Goal: Transaction & Acquisition: Book appointment/travel/reservation

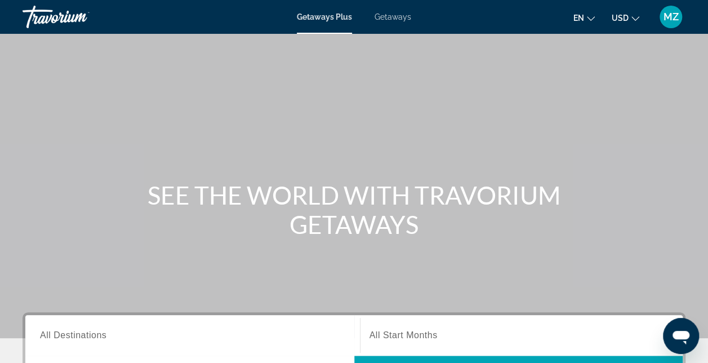
click at [390, 19] on span "Getaways" at bounding box center [393, 16] width 37 height 9
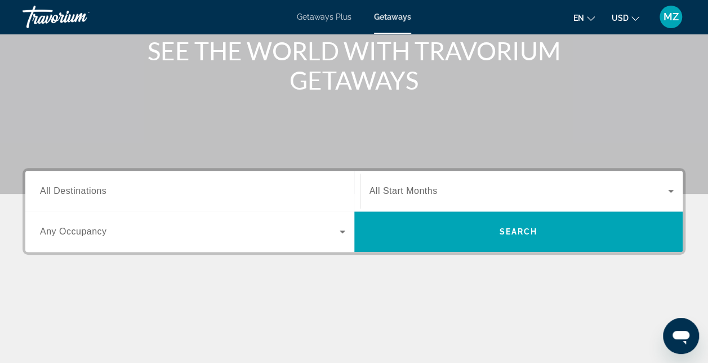
scroll to position [225, 0]
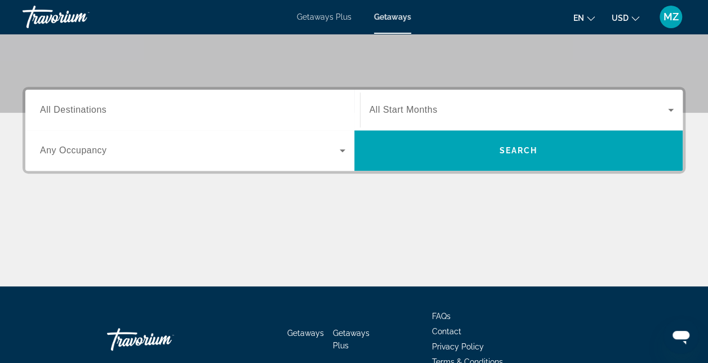
click at [90, 114] on span "All Destinations" at bounding box center [73, 110] width 67 height 10
click at [90, 114] on input "Destination All Destinations" at bounding box center [192, 111] width 305 height 14
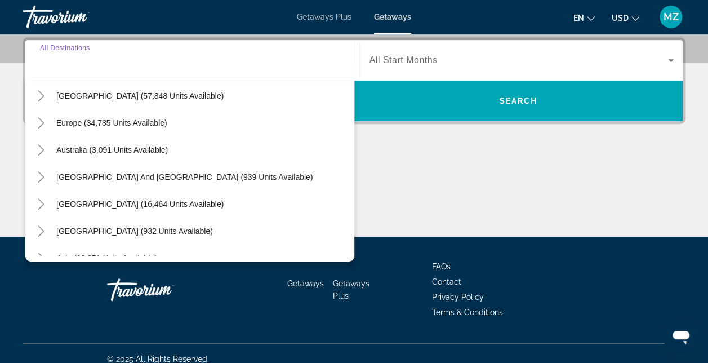
scroll to position [169, 0]
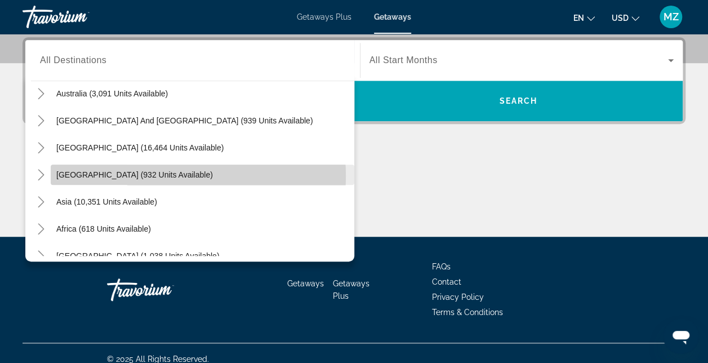
click at [165, 175] on span "[GEOGRAPHIC_DATA] (932 units available)" at bounding box center [134, 174] width 157 height 9
type input "**********"
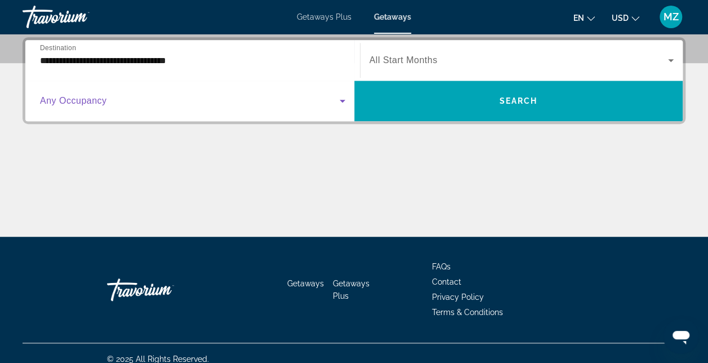
click at [107, 98] on span "Search widget" at bounding box center [190, 101] width 300 height 14
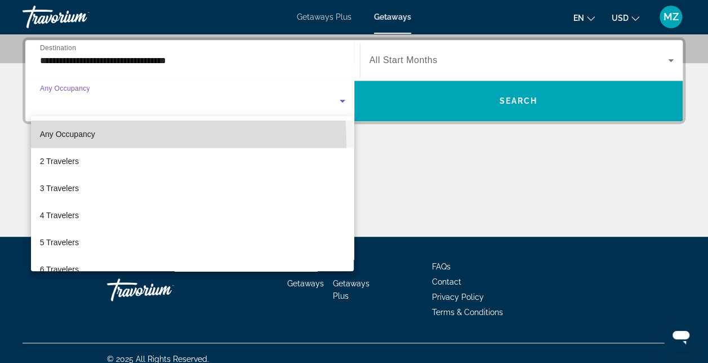
click at [108, 143] on mat-option "Any Occupancy" at bounding box center [192, 134] width 323 height 27
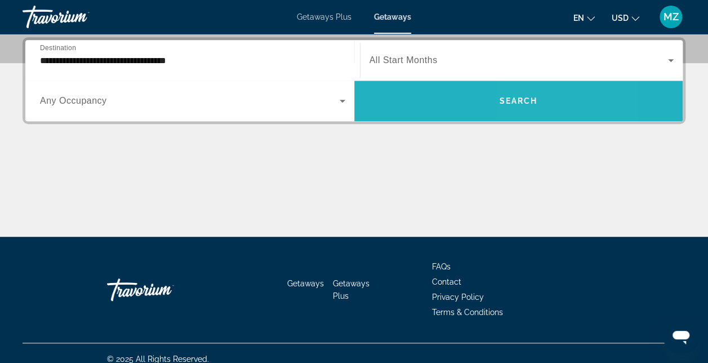
click at [521, 100] on span "Search" at bounding box center [518, 100] width 38 height 9
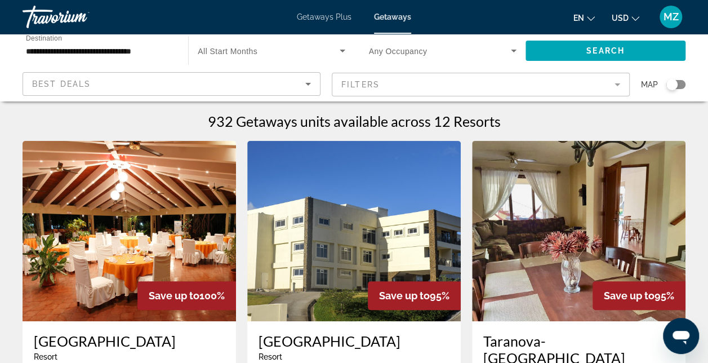
drag, startPoint x: 516, startPoint y: 106, endPoint x: 82, endPoint y: 145, distance: 435.7
click at [82, 145] on img "Main content" at bounding box center [130, 231] width 214 height 180
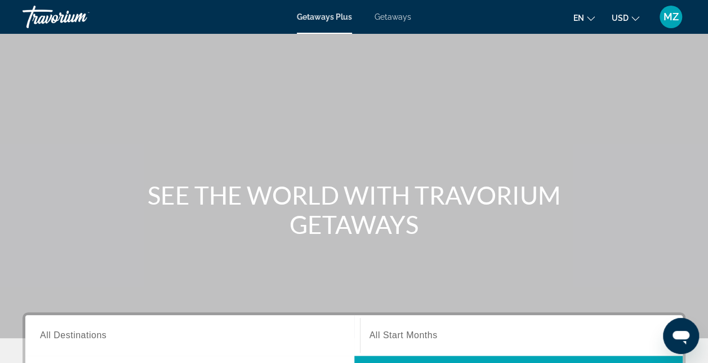
click at [389, 18] on span "Getaways" at bounding box center [393, 16] width 37 height 9
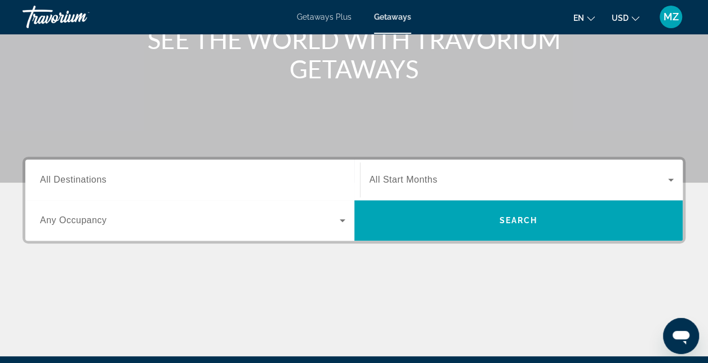
scroll to position [169, 0]
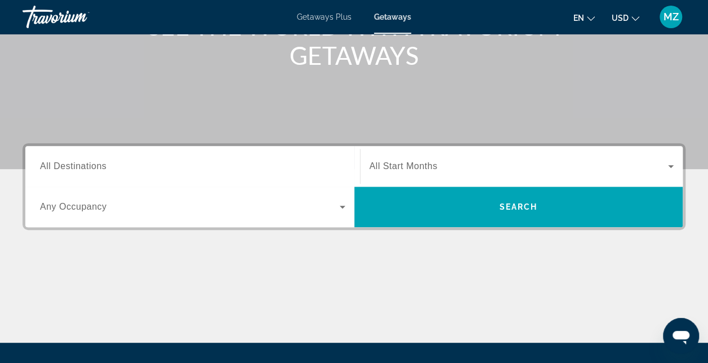
click at [41, 167] on span "All Destinations" at bounding box center [73, 166] width 67 height 10
click at [41, 167] on input "Destination All Destinations" at bounding box center [192, 167] width 305 height 14
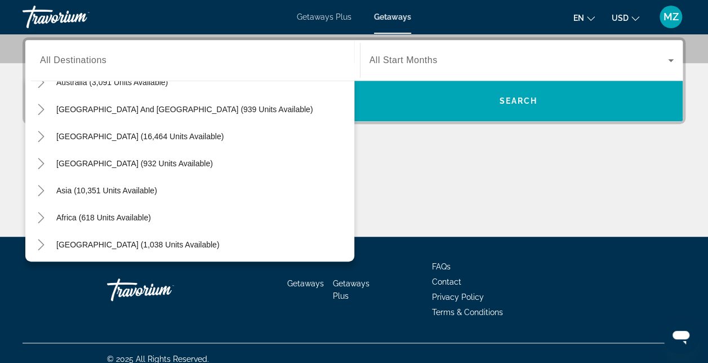
scroll to position [183, 0]
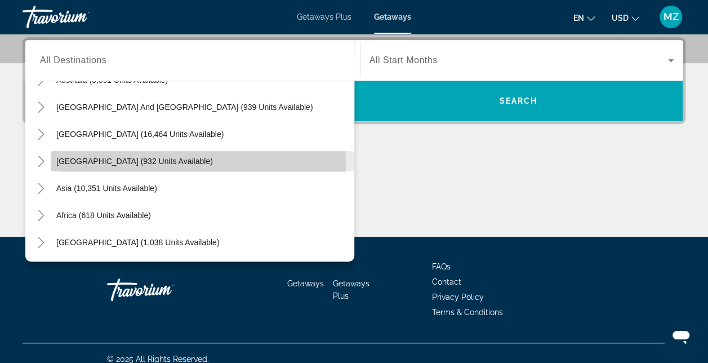
click at [131, 166] on span "Search widget" at bounding box center [203, 161] width 304 height 27
type input "**********"
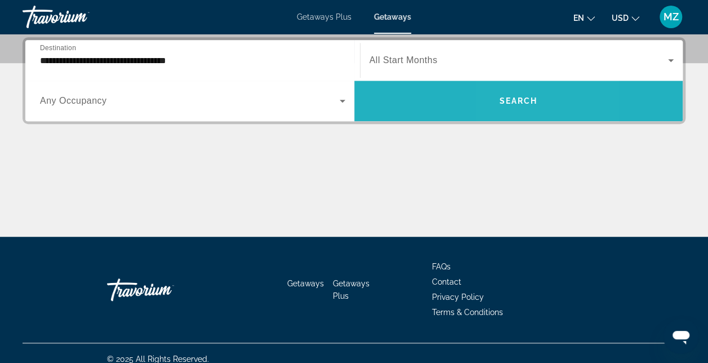
click at [508, 103] on span "Search" at bounding box center [518, 100] width 38 height 9
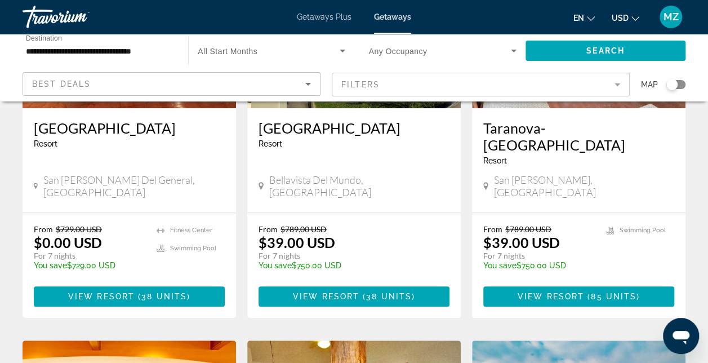
scroll to position [225, 0]
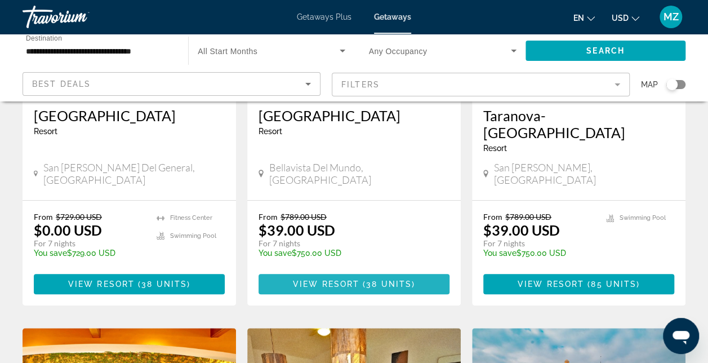
click at [369, 280] on span "38 units" at bounding box center [389, 284] width 46 height 9
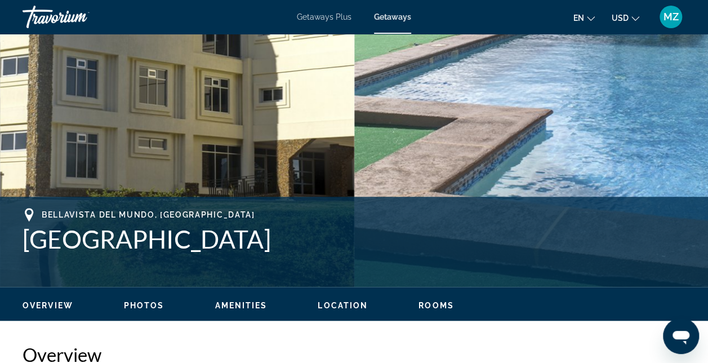
scroll to position [338, 0]
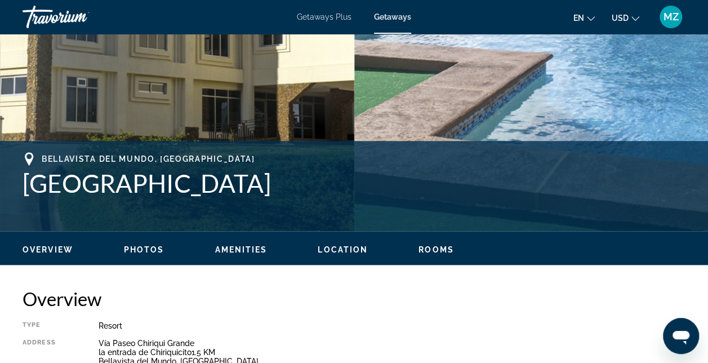
click at [152, 247] on span "Photos" at bounding box center [144, 249] width 41 height 9
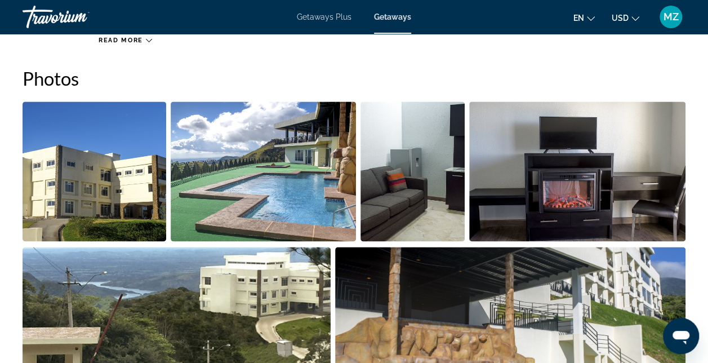
scroll to position [735, 0]
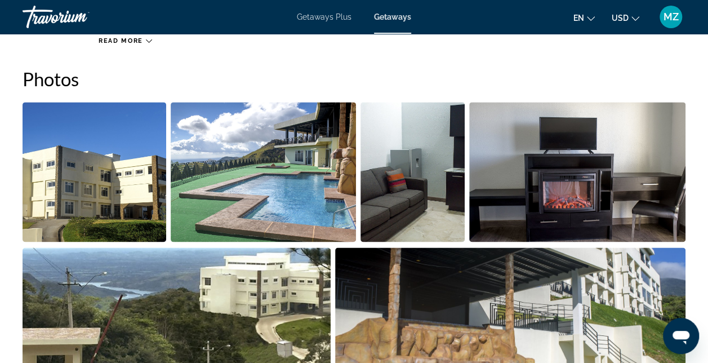
click at [681, 216] on img "Open full-screen image slider" at bounding box center [577, 172] width 217 height 140
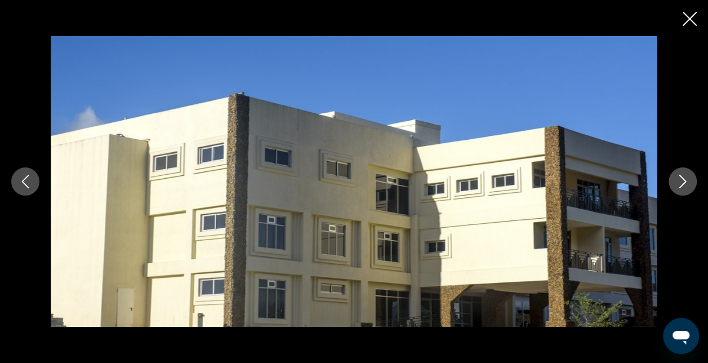
click at [679, 179] on icon "Next image" at bounding box center [683, 182] width 14 height 14
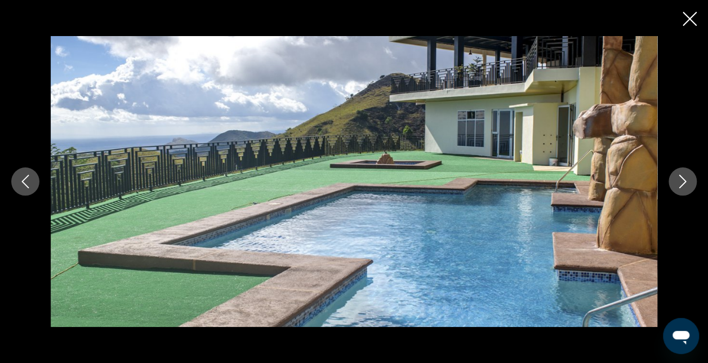
click at [679, 183] on icon "Next image" at bounding box center [683, 182] width 14 height 14
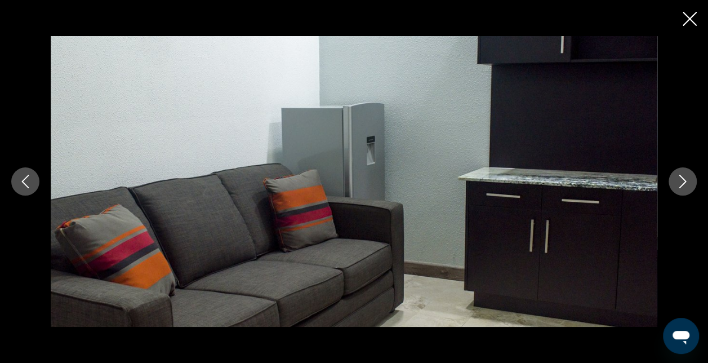
click at [679, 183] on icon "Next image" at bounding box center [683, 182] width 14 height 14
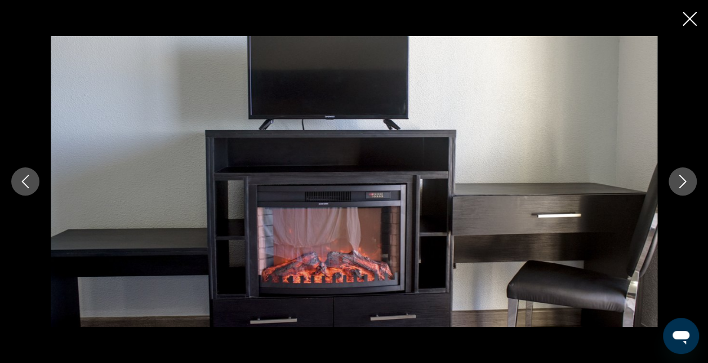
click at [679, 183] on icon "Next image" at bounding box center [683, 182] width 14 height 14
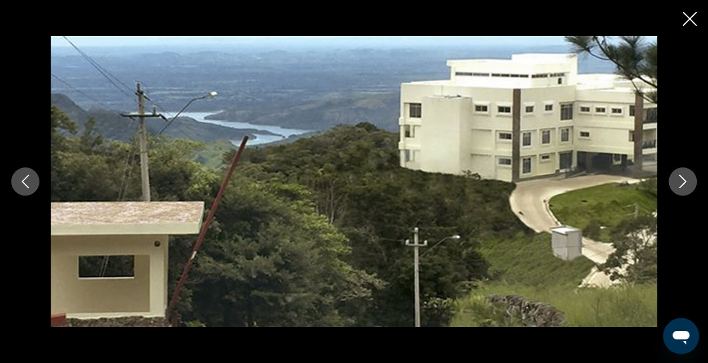
click at [678, 184] on icon "Next image" at bounding box center [683, 182] width 14 height 14
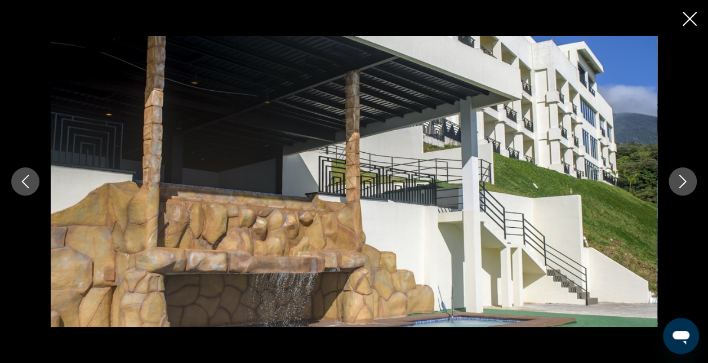
click at [678, 185] on icon "Next image" at bounding box center [683, 182] width 14 height 14
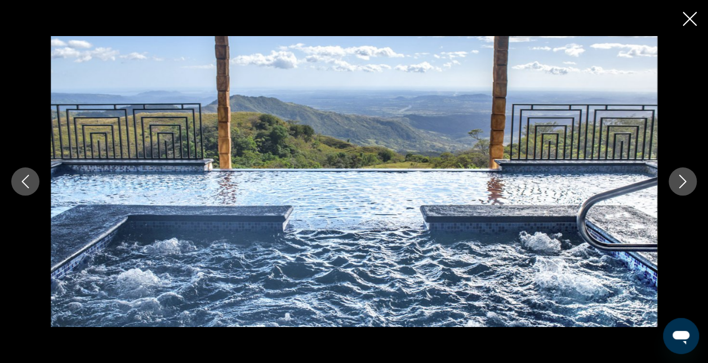
click at [678, 185] on icon "Next image" at bounding box center [683, 182] width 14 height 14
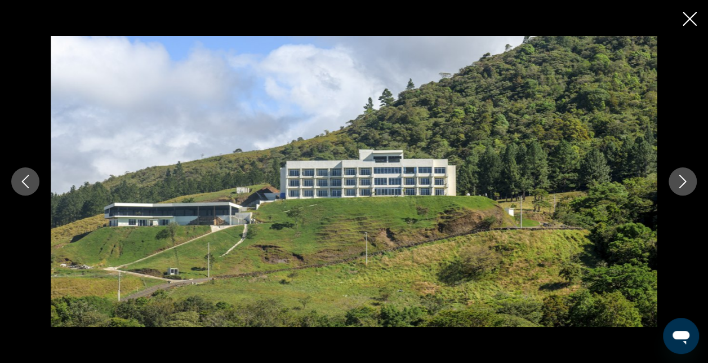
click at [678, 185] on icon "Next image" at bounding box center [683, 182] width 14 height 14
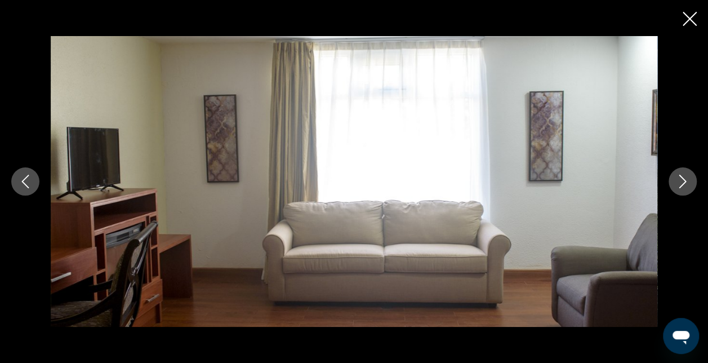
click at [678, 185] on icon "Next image" at bounding box center [683, 182] width 14 height 14
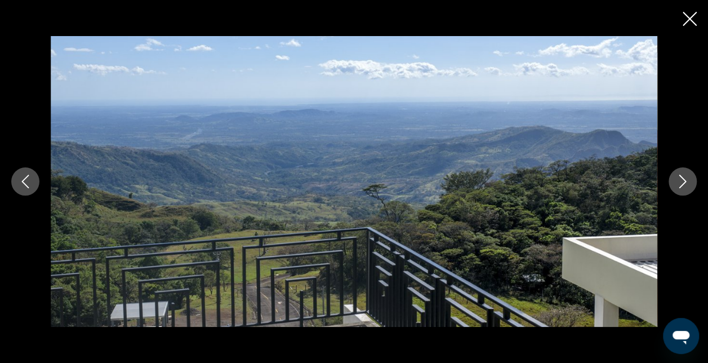
click at [678, 186] on icon "Next image" at bounding box center [683, 182] width 14 height 14
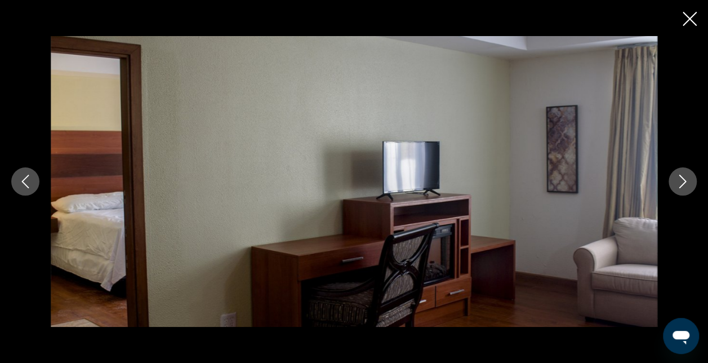
click at [678, 186] on icon "Next image" at bounding box center [683, 182] width 14 height 14
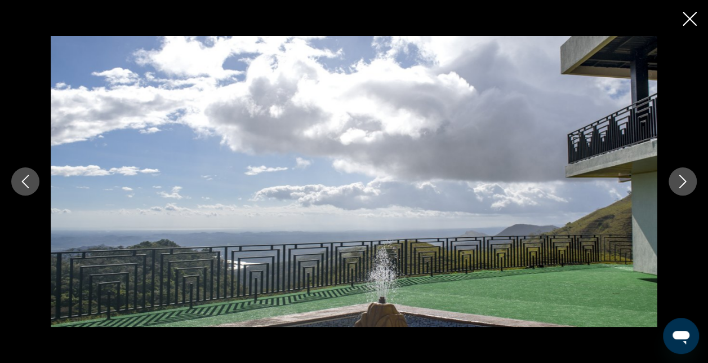
click at [678, 186] on icon "Next image" at bounding box center [683, 182] width 14 height 14
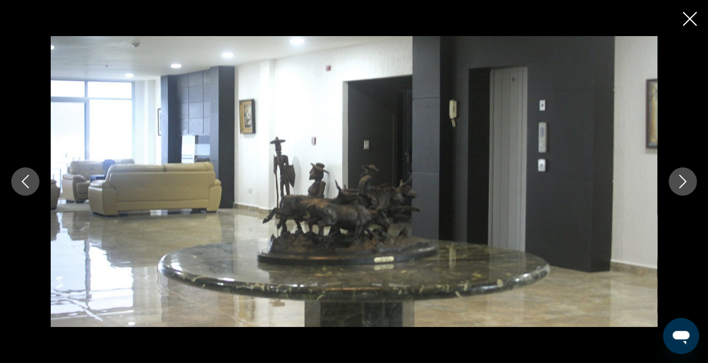
click at [677, 188] on button "Next image" at bounding box center [683, 181] width 28 height 28
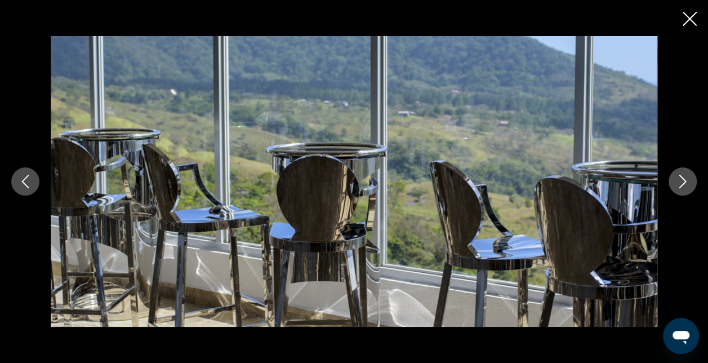
click at [677, 188] on button "Next image" at bounding box center [683, 181] width 28 height 28
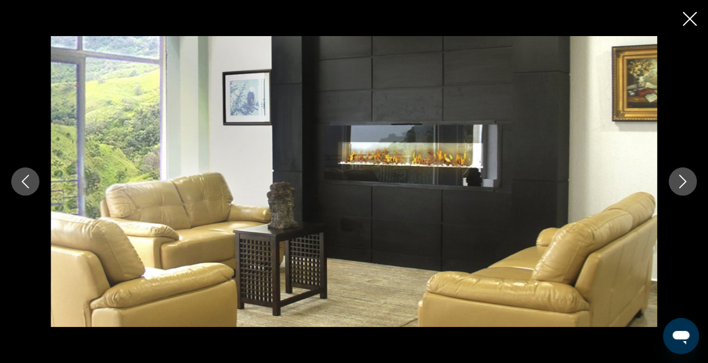
click at [677, 188] on button "Next image" at bounding box center [683, 181] width 28 height 28
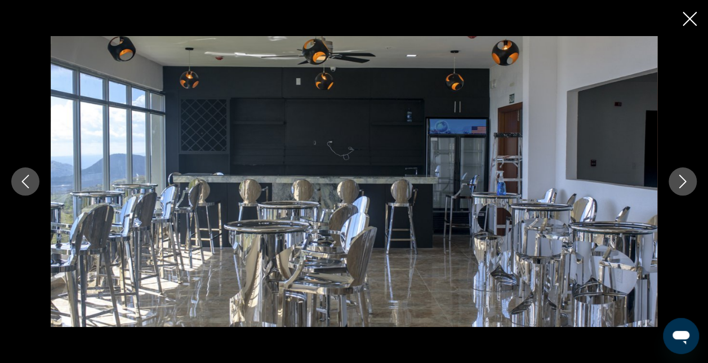
click at [677, 188] on button "Next image" at bounding box center [683, 181] width 28 height 28
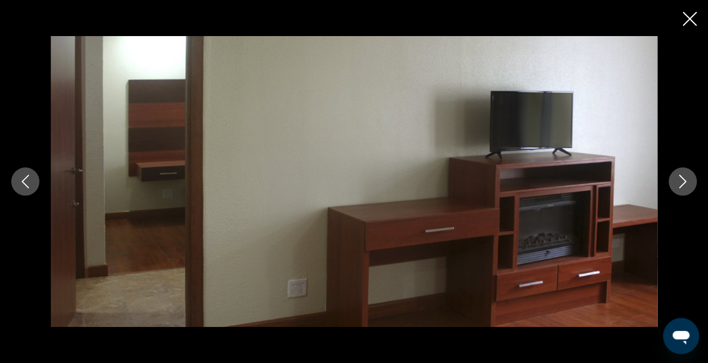
click at [677, 188] on button "Next image" at bounding box center [683, 181] width 28 height 28
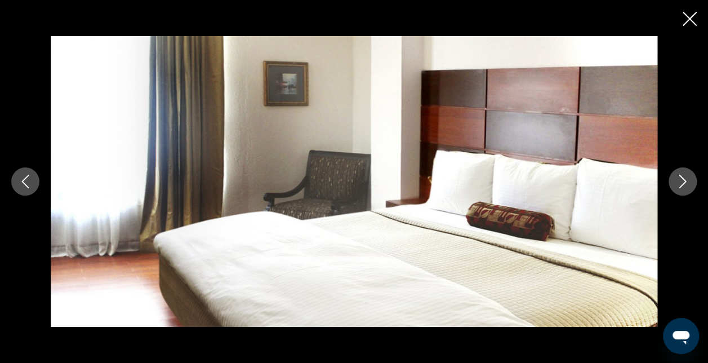
click at [677, 189] on button "Next image" at bounding box center [683, 181] width 28 height 28
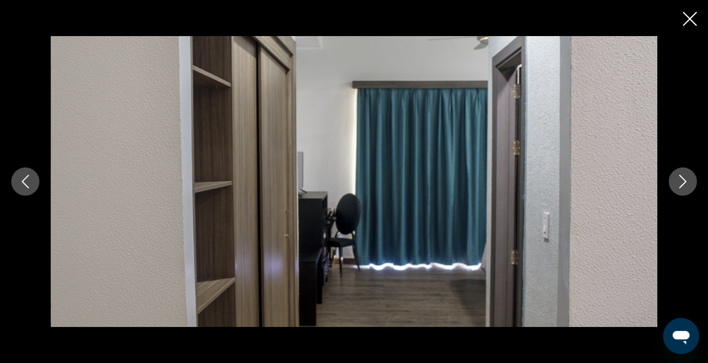
click at [677, 189] on button "Next image" at bounding box center [683, 181] width 28 height 28
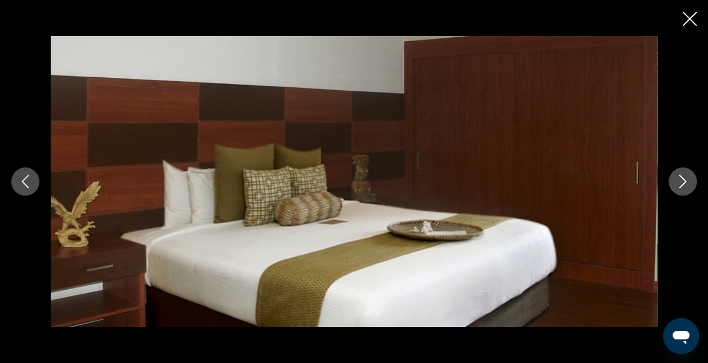
click at [677, 190] on button "Next image" at bounding box center [683, 181] width 28 height 28
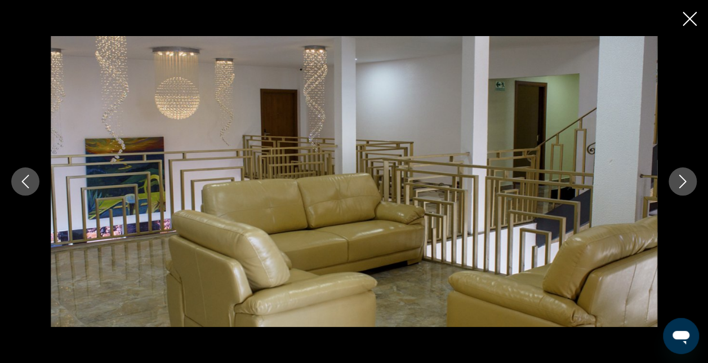
click at [677, 190] on button "Next image" at bounding box center [683, 181] width 28 height 28
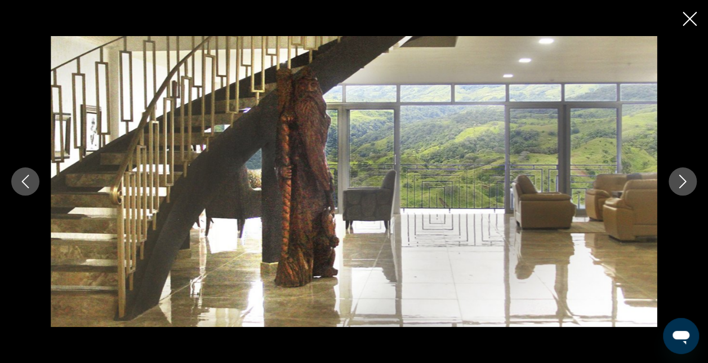
click at [677, 190] on button "Next image" at bounding box center [683, 181] width 28 height 28
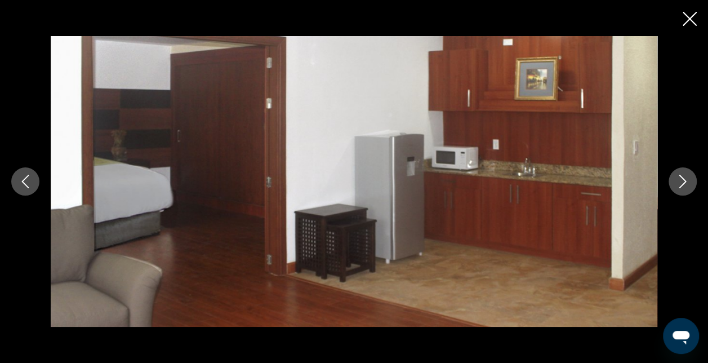
click at [677, 191] on button "Next image" at bounding box center [683, 181] width 28 height 28
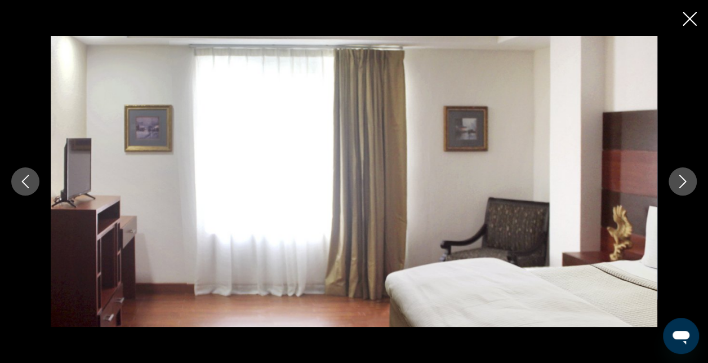
click at [677, 191] on button "Next image" at bounding box center [683, 181] width 28 height 28
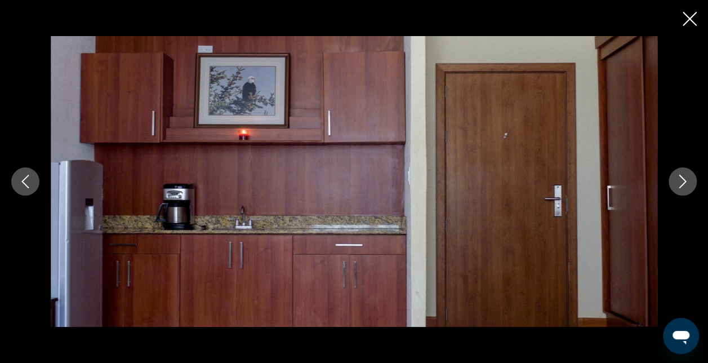
click at [677, 192] on button "Next image" at bounding box center [683, 181] width 28 height 28
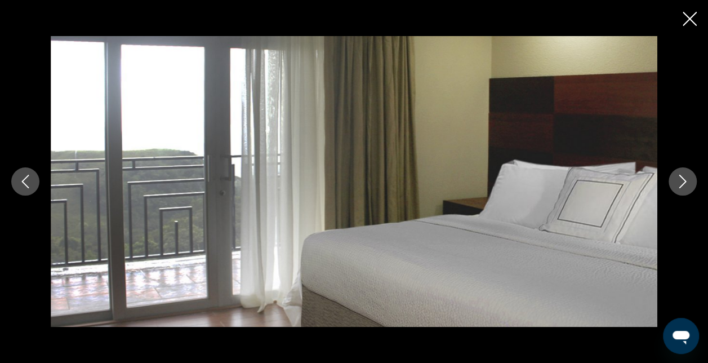
click at [677, 192] on button "Next image" at bounding box center [683, 181] width 28 height 28
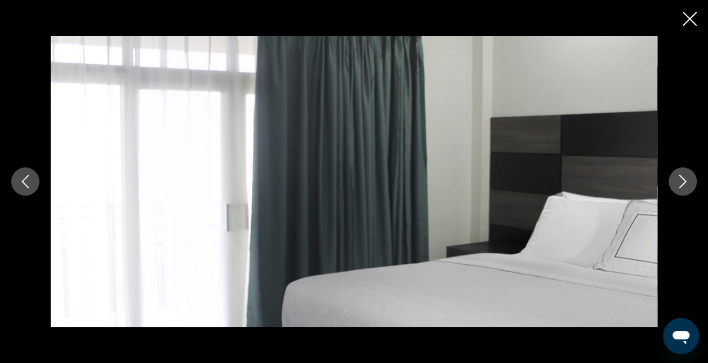
click at [689, 19] on icon "Close slideshow" at bounding box center [690, 19] width 14 height 14
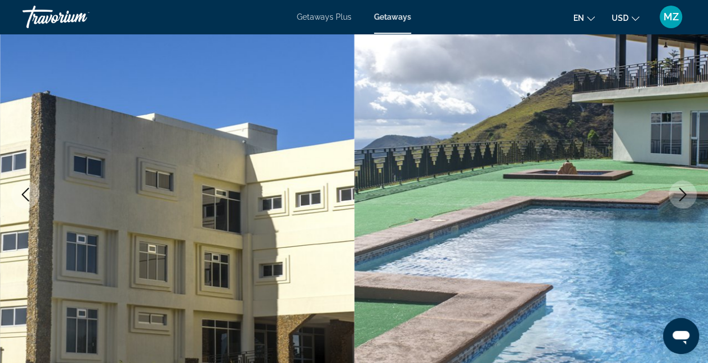
scroll to position [0, 0]
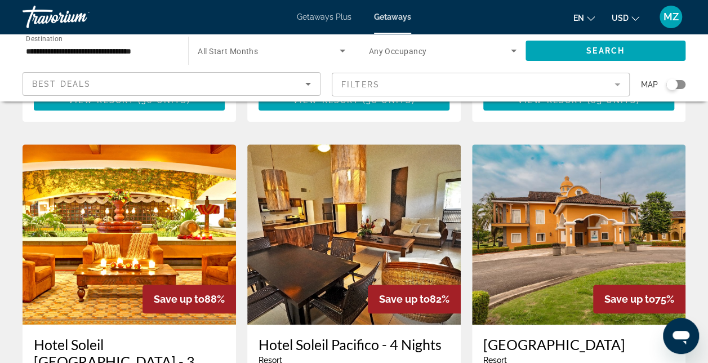
scroll to position [395, 0]
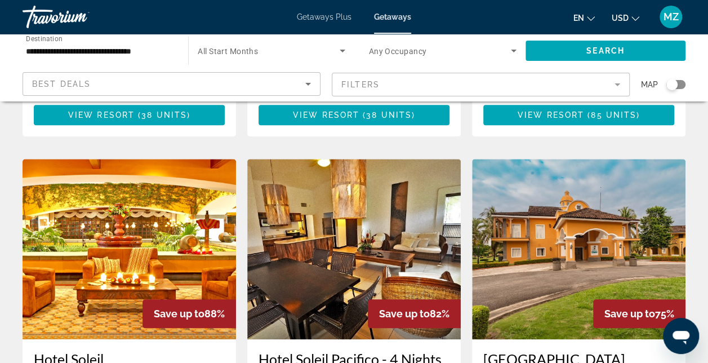
drag, startPoint x: 340, startPoint y: 263, endPoint x: 256, endPoint y: 140, distance: 149.3
click at [256, 159] on img "Main content" at bounding box center [354, 249] width 214 height 180
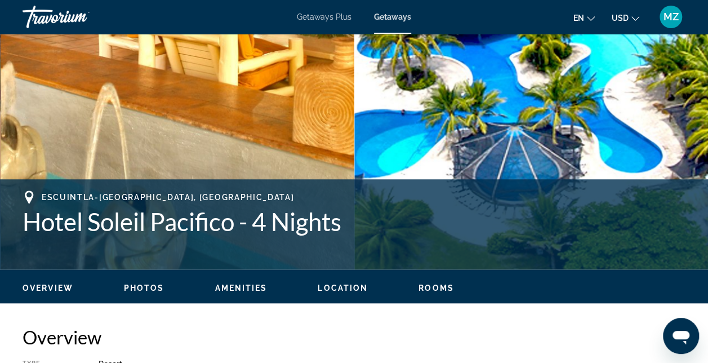
scroll to position [338, 0]
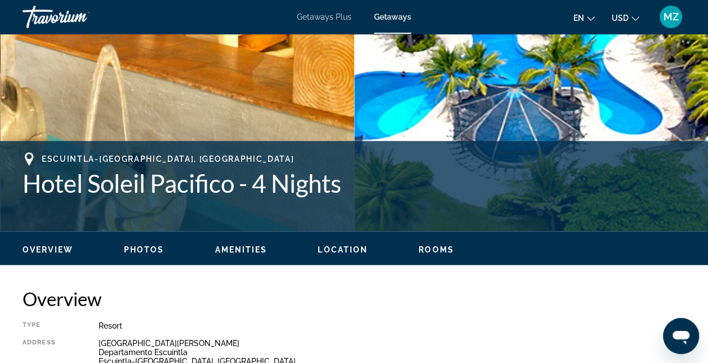
click at [150, 251] on span "Photos" at bounding box center [144, 249] width 41 height 9
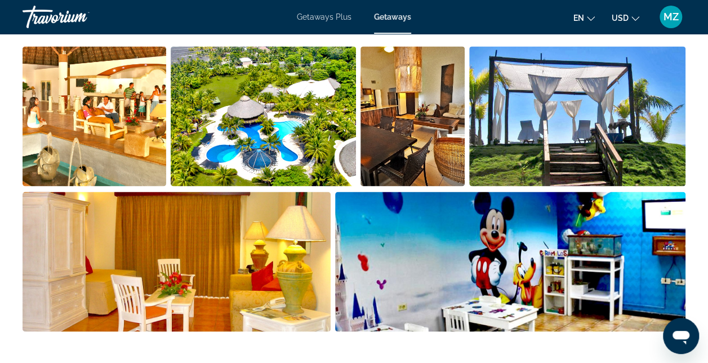
scroll to position [774, 0]
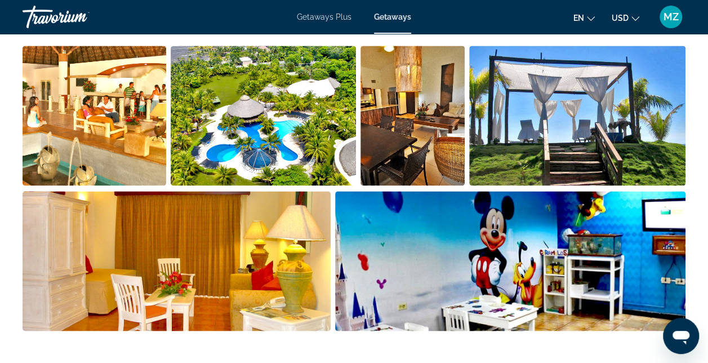
click at [677, 189] on li "Main content" at bounding box center [579, 117] width 221 height 145
click at [684, 189] on li "Main content" at bounding box center [579, 117] width 221 height 145
click at [673, 203] on img "Open full-screen image slider" at bounding box center [510, 261] width 351 height 140
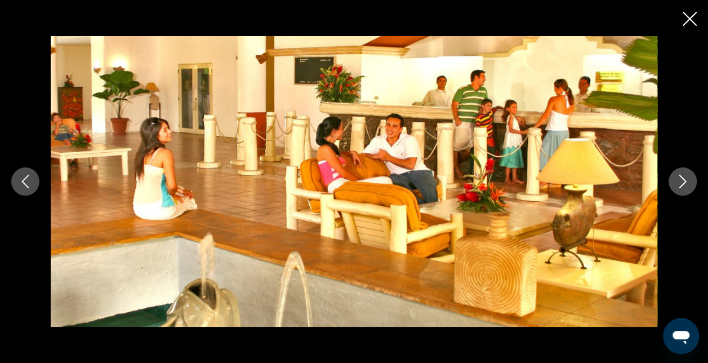
click at [681, 187] on icon "Next image" at bounding box center [683, 182] width 14 height 14
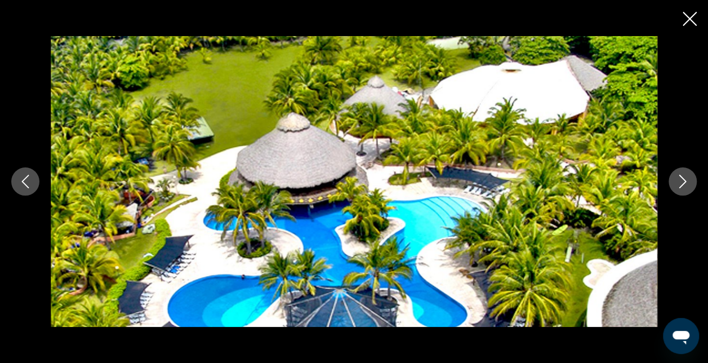
click at [681, 187] on icon "Next image" at bounding box center [683, 182] width 14 height 14
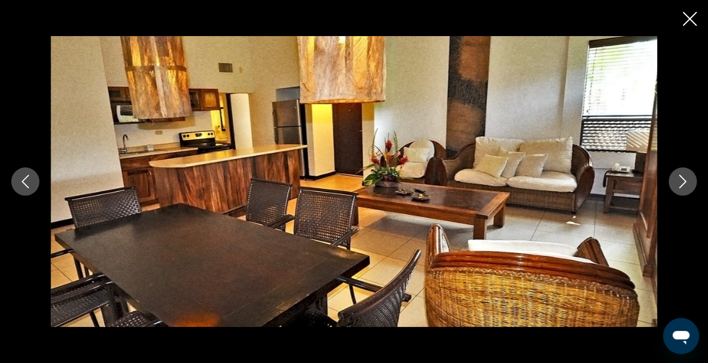
click at [681, 187] on icon "Next image" at bounding box center [683, 182] width 14 height 14
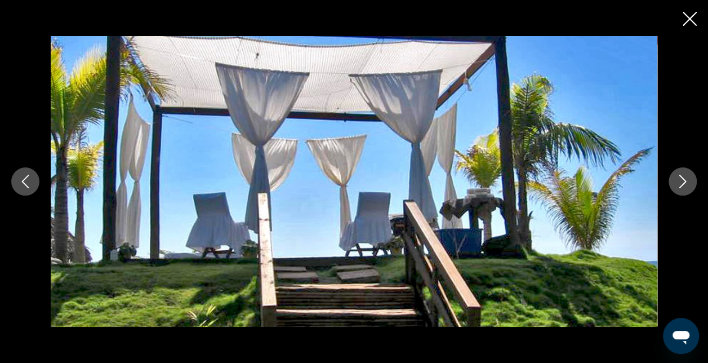
click at [681, 187] on icon "Next image" at bounding box center [683, 182] width 14 height 14
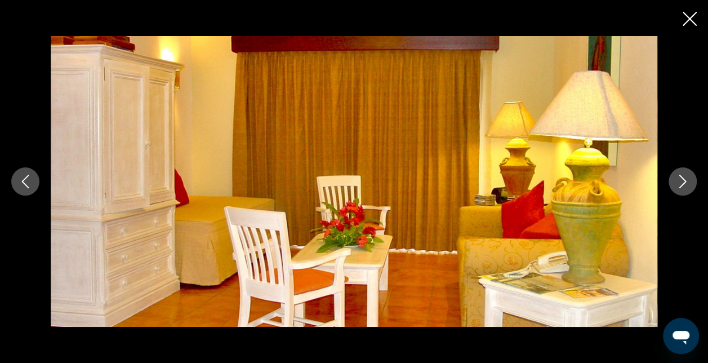
click at [681, 187] on icon "Next image" at bounding box center [683, 182] width 14 height 14
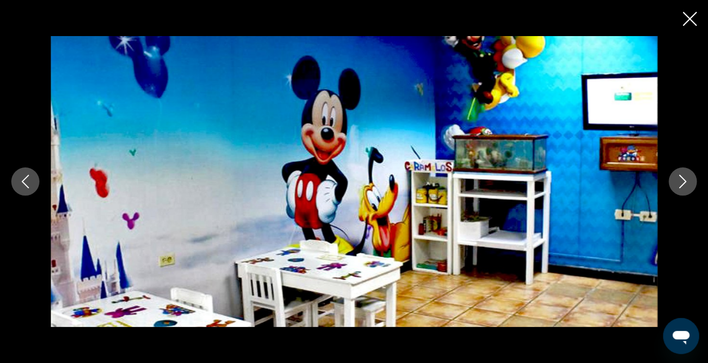
click at [681, 187] on icon "Next image" at bounding box center [683, 182] width 14 height 14
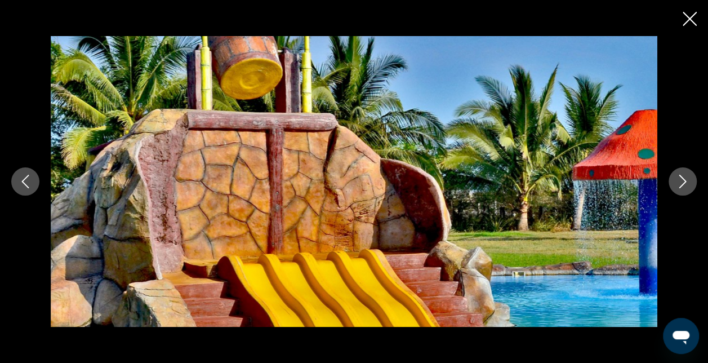
click at [681, 187] on icon "Next image" at bounding box center [683, 182] width 14 height 14
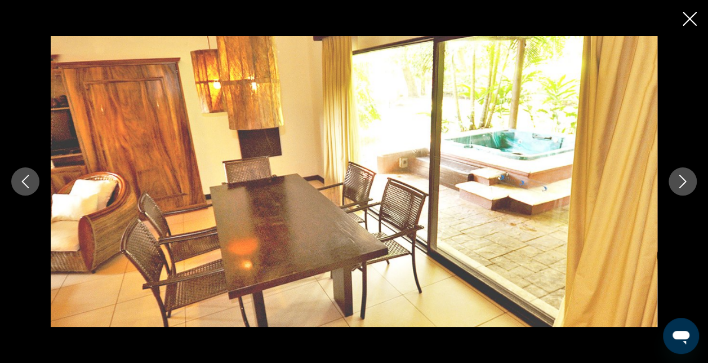
click at [681, 188] on icon "Next image" at bounding box center [683, 182] width 14 height 14
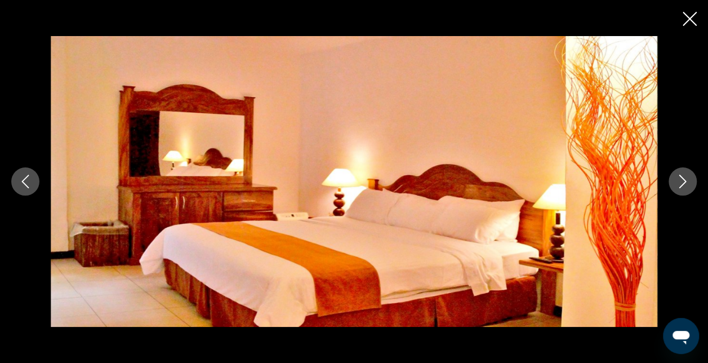
click at [681, 188] on icon "Next image" at bounding box center [683, 182] width 14 height 14
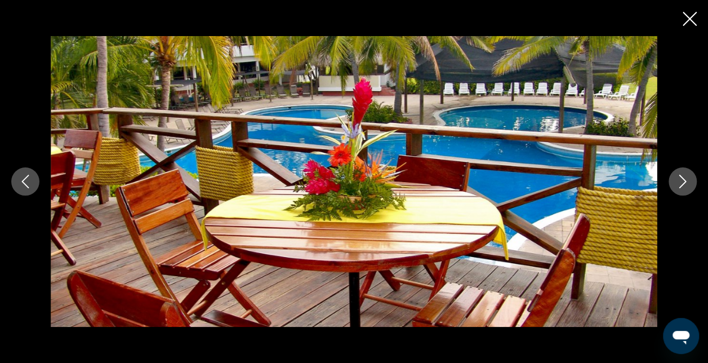
click at [681, 188] on button "Next image" at bounding box center [683, 181] width 28 height 28
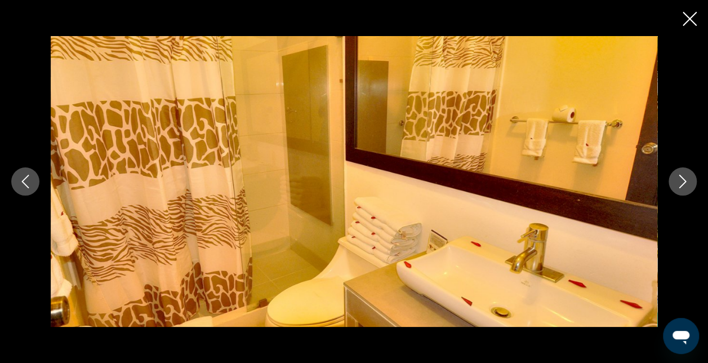
click at [681, 188] on button "Next image" at bounding box center [683, 181] width 28 height 28
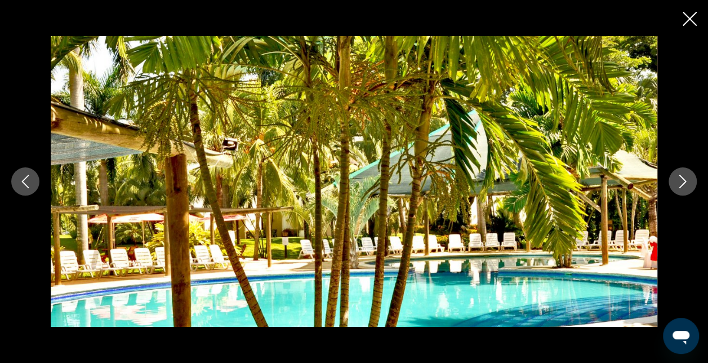
click at [681, 188] on button "Next image" at bounding box center [683, 181] width 28 height 28
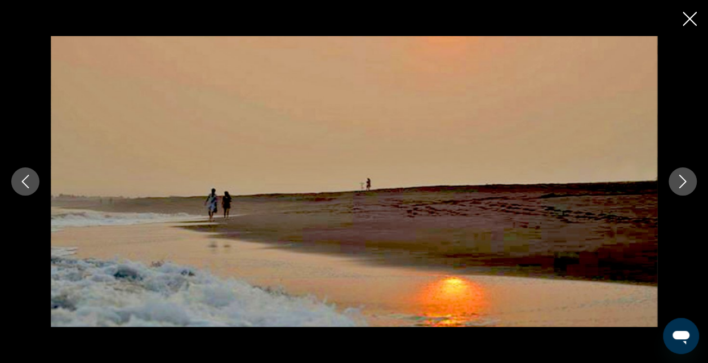
click at [681, 188] on button "Next image" at bounding box center [683, 181] width 28 height 28
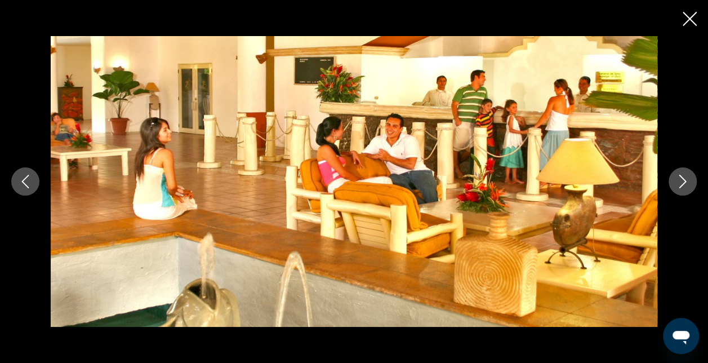
click at [680, 24] on div "prev next" at bounding box center [354, 181] width 708 height 363
click at [691, 23] on icon "Close slideshow" at bounding box center [690, 19] width 14 height 14
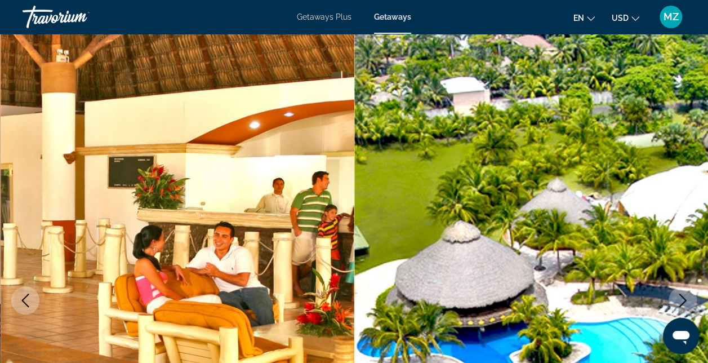
scroll to position [0, 0]
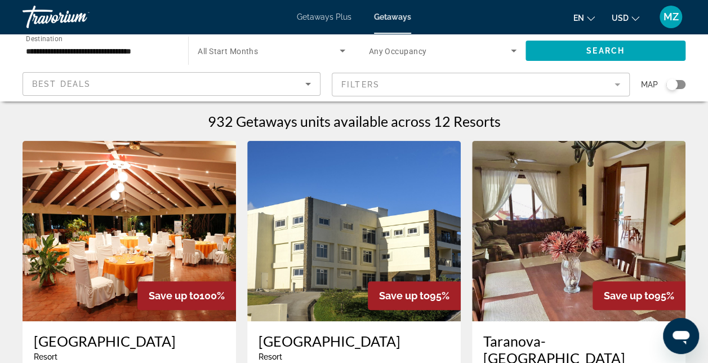
drag, startPoint x: 56, startPoint y: 123, endPoint x: 45, endPoint y: 121, distance: 11.5
click at [45, 121] on div "932 Getaways units available across 12 Resorts" at bounding box center [354, 121] width 663 height 17
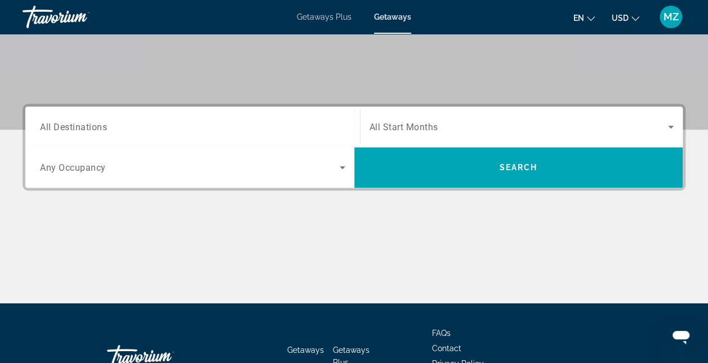
scroll to position [225, 0]
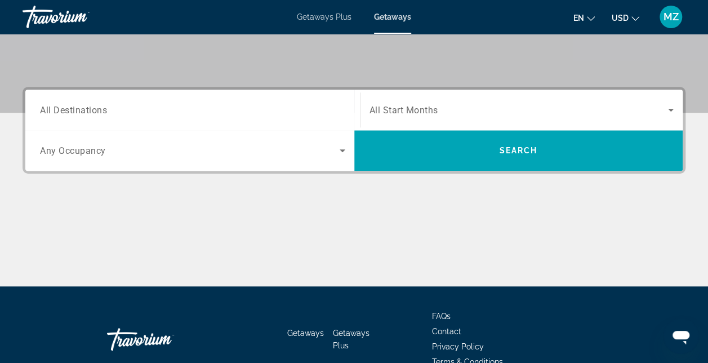
click at [82, 113] on span "All Destinations" at bounding box center [73, 109] width 67 height 11
click at [82, 113] on input "Destination All Destinations" at bounding box center [192, 111] width 305 height 14
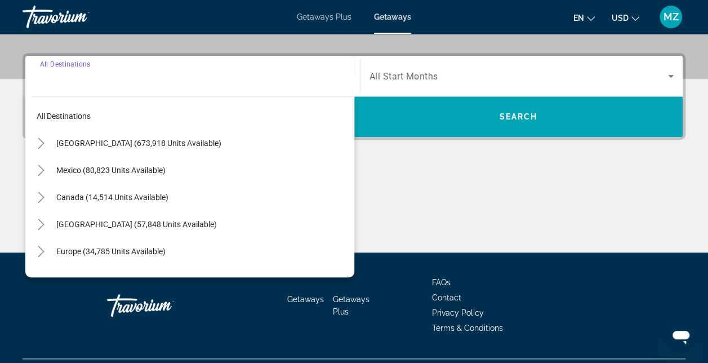
scroll to position [275, 0]
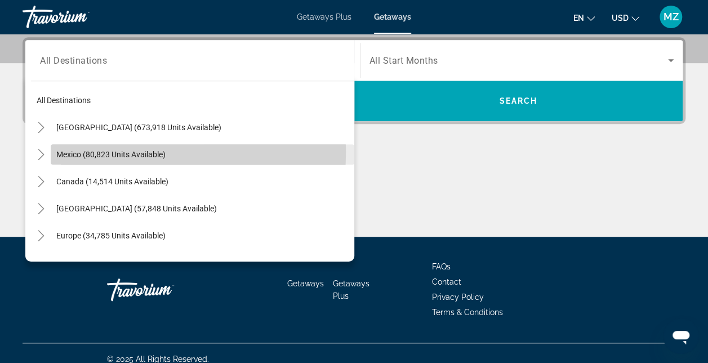
click at [60, 151] on span "Mexico (80,823 units available)" at bounding box center [110, 154] width 109 height 9
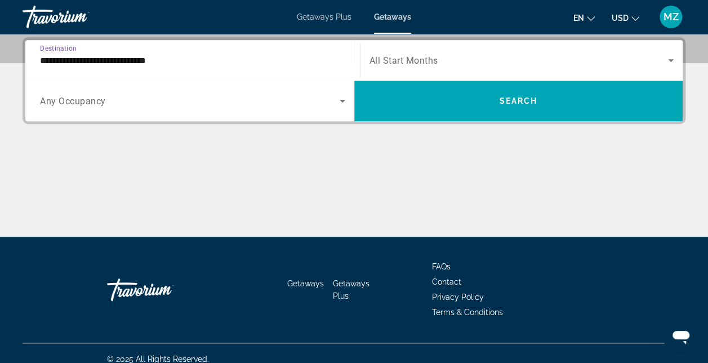
click at [65, 60] on input "**********" at bounding box center [192, 61] width 305 height 14
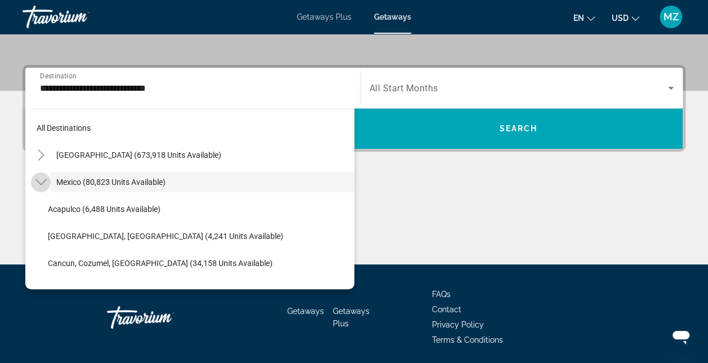
click at [38, 180] on icon "Toggle Mexico (80,823 units available)" at bounding box center [41, 181] width 11 height 11
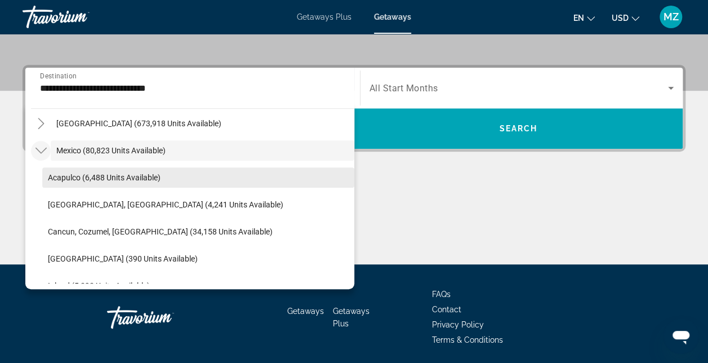
scroll to position [56, 0]
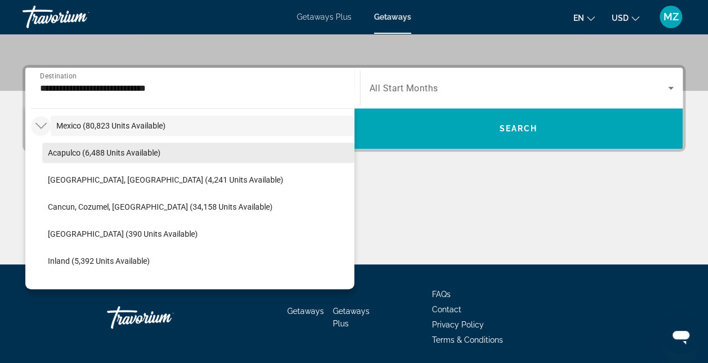
click at [60, 205] on span "Cancun, Cozumel, [GEOGRAPHIC_DATA] (34,158 units available)" at bounding box center [160, 206] width 225 height 9
type input "**********"
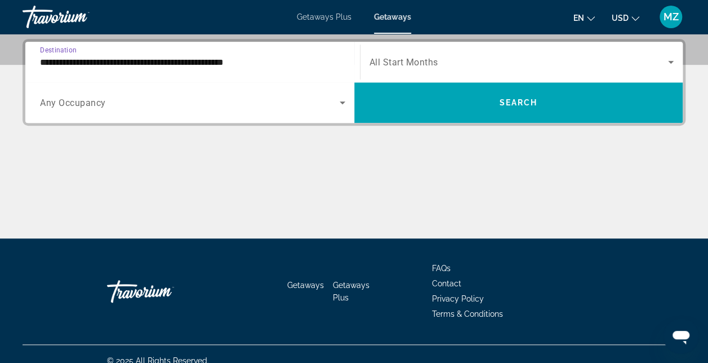
scroll to position [275, 0]
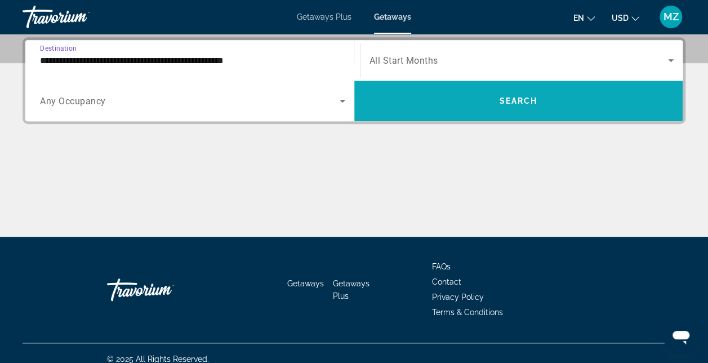
click at [522, 103] on span "Search" at bounding box center [518, 100] width 38 height 9
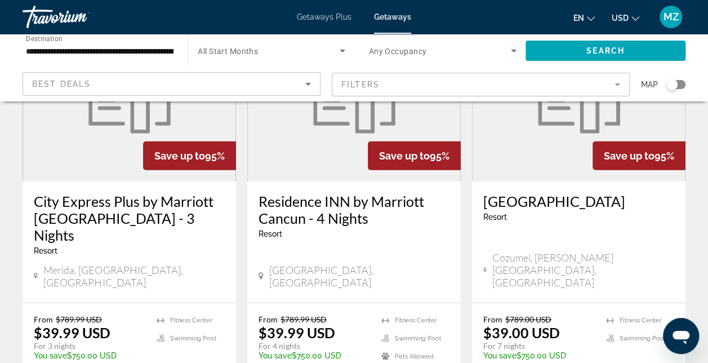
scroll to position [1578, 0]
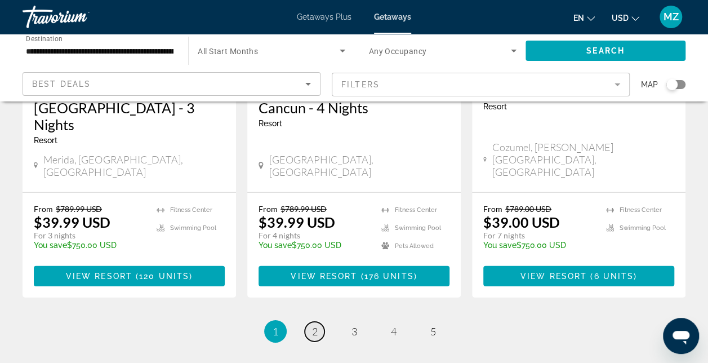
click at [314, 325] on span "2" at bounding box center [315, 331] width 6 height 12
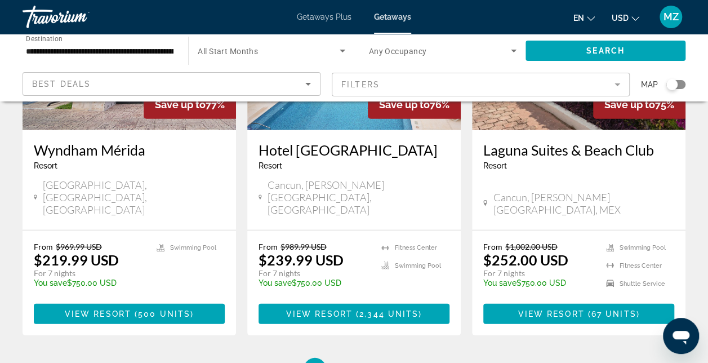
scroll to position [1522, 0]
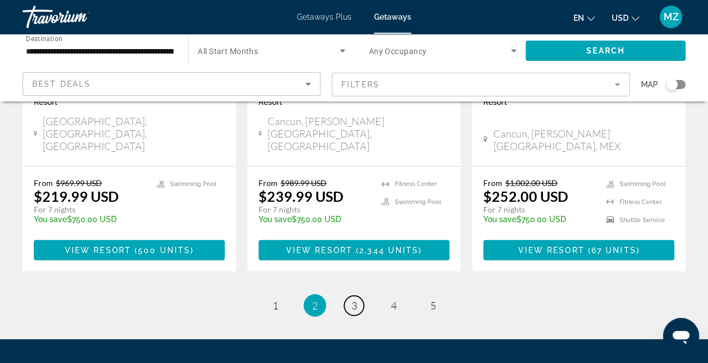
click at [354, 299] on span "3" at bounding box center [355, 305] width 6 height 12
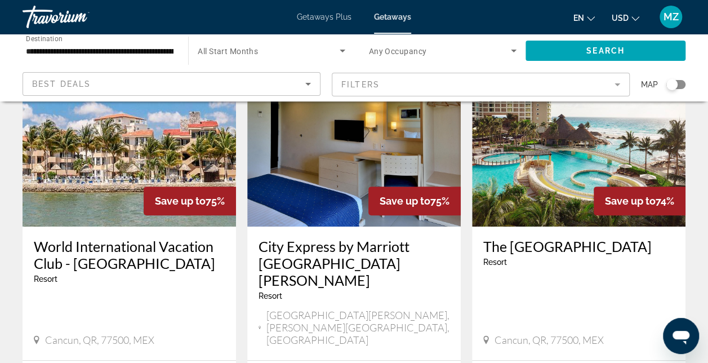
scroll to position [113, 0]
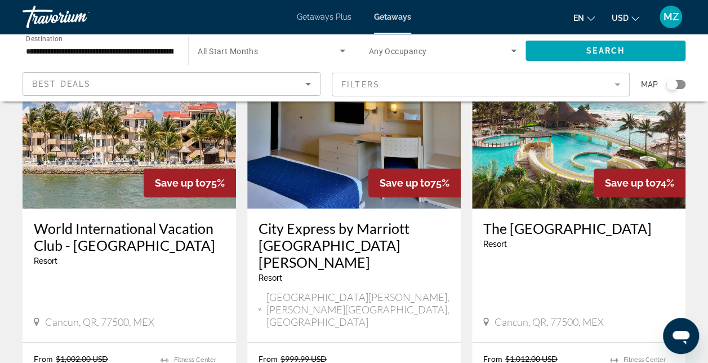
click at [565, 200] on img "Main content" at bounding box center [579, 118] width 214 height 180
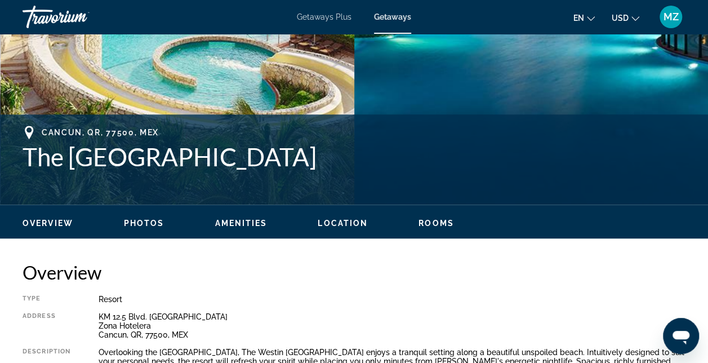
scroll to position [395, 0]
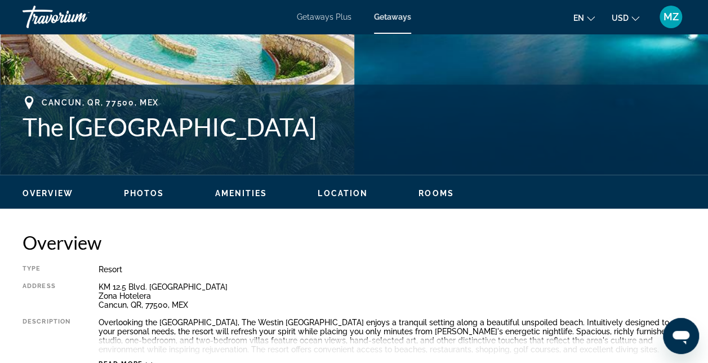
click at [140, 194] on span "Photos" at bounding box center [144, 193] width 41 height 9
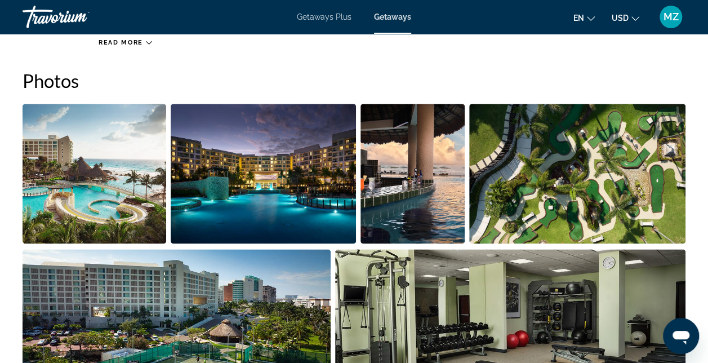
scroll to position [717, 0]
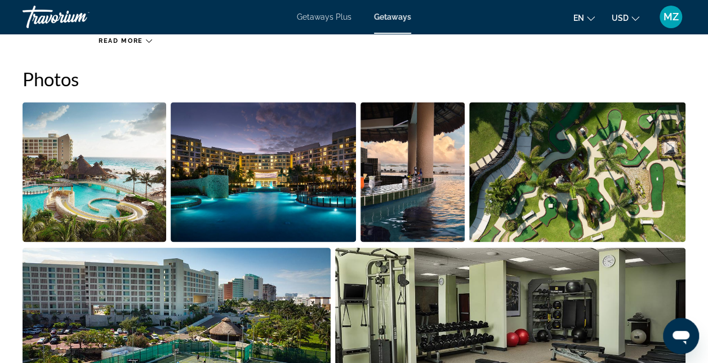
click at [639, 209] on img "Open full-screen image slider" at bounding box center [577, 172] width 217 height 140
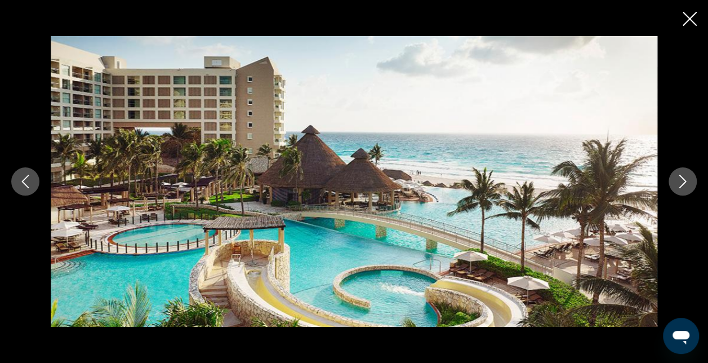
click at [681, 186] on icon "Next image" at bounding box center [683, 182] width 7 height 14
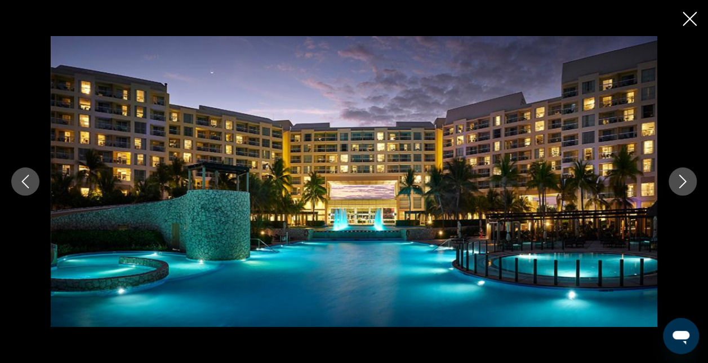
click at [681, 186] on icon "Next image" at bounding box center [683, 182] width 7 height 14
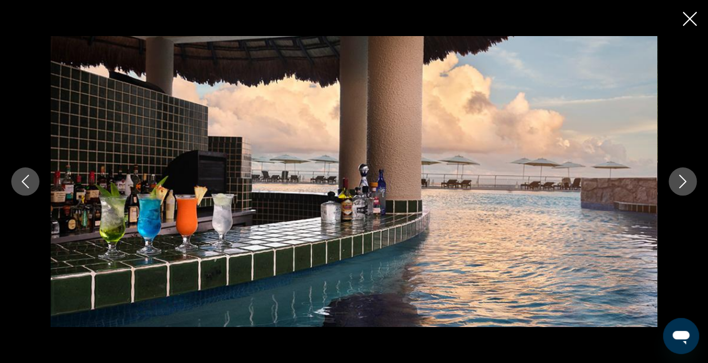
click at [681, 186] on icon "Next image" at bounding box center [683, 182] width 7 height 14
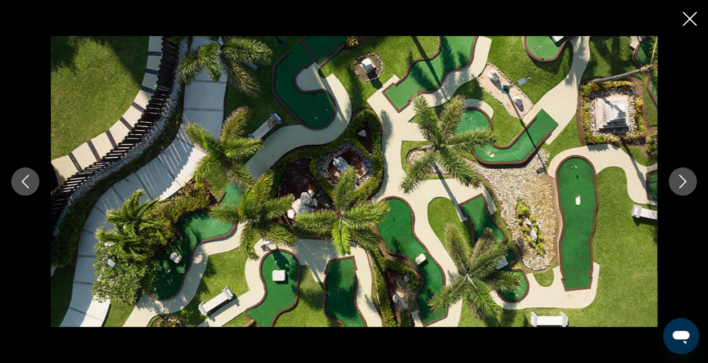
click at [681, 186] on icon "Next image" at bounding box center [683, 182] width 7 height 14
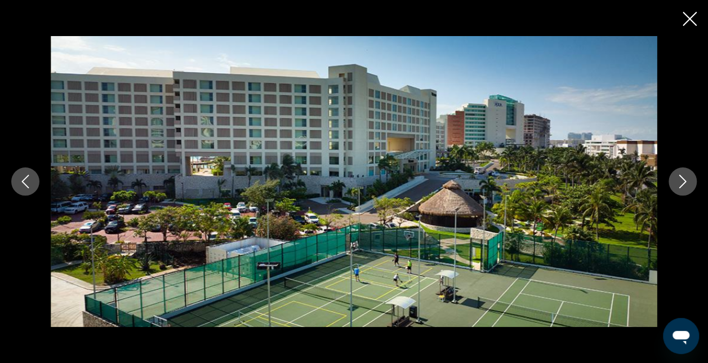
click at [681, 186] on icon "Next image" at bounding box center [683, 182] width 7 height 14
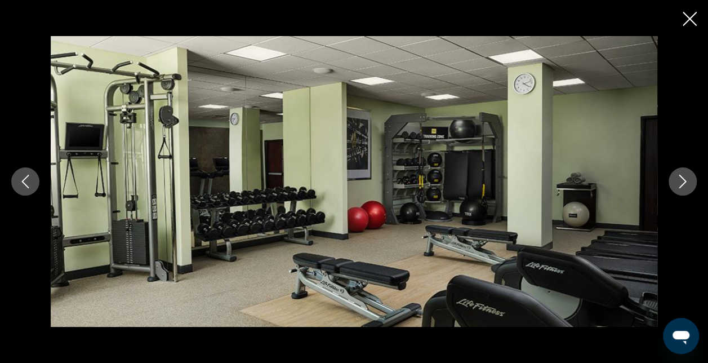
click at [681, 186] on icon "Next image" at bounding box center [683, 182] width 7 height 14
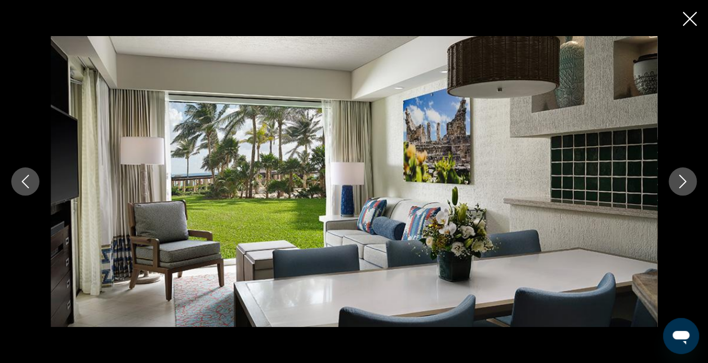
click at [681, 186] on icon "Next image" at bounding box center [683, 182] width 7 height 14
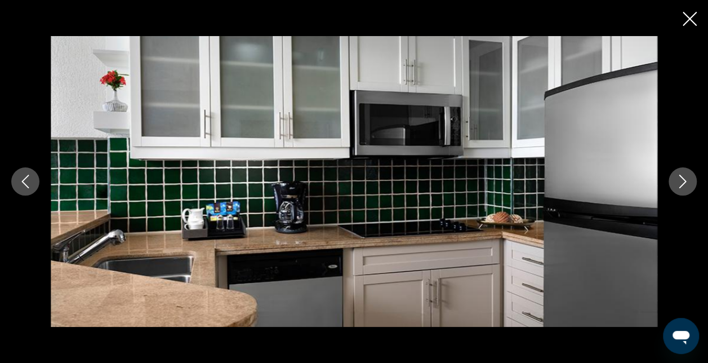
click at [681, 186] on icon "Next image" at bounding box center [683, 182] width 7 height 14
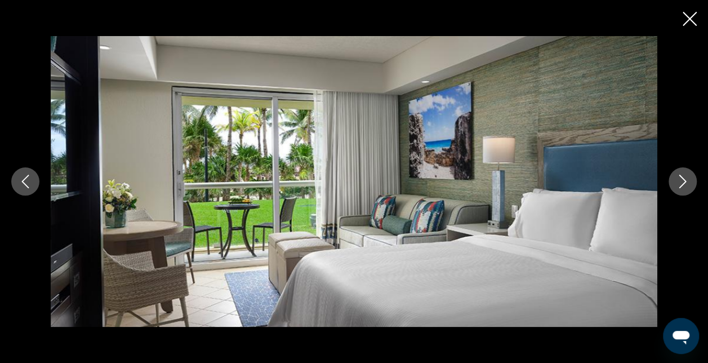
click at [681, 186] on icon "Next image" at bounding box center [683, 182] width 7 height 14
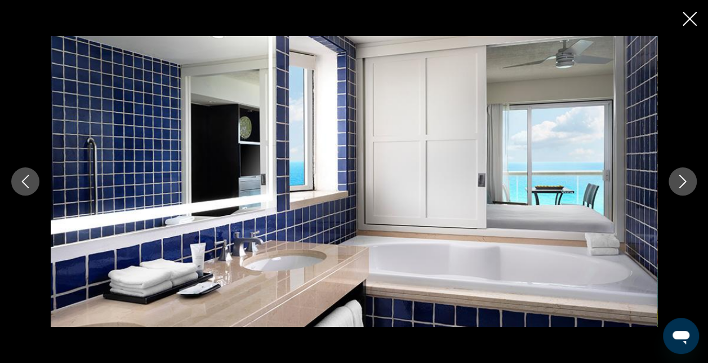
click at [681, 186] on icon "Next image" at bounding box center [683, 182] width 7 height 14
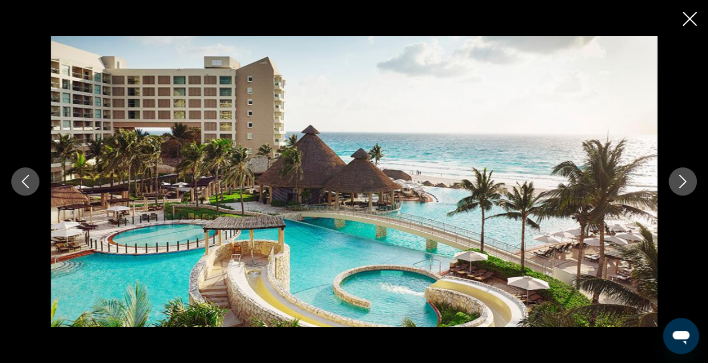
click at [681, 186] on icon "Next image" at bounding box center [683, 182] width 7 height 14
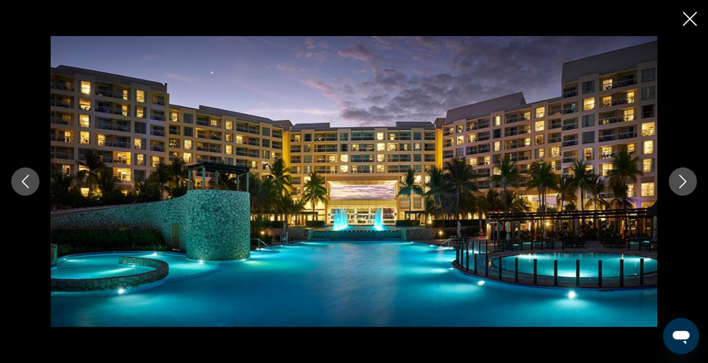
click at [685, 19] on icon "Close slideshow" at bounding box center [690, 19] width 14 height 14
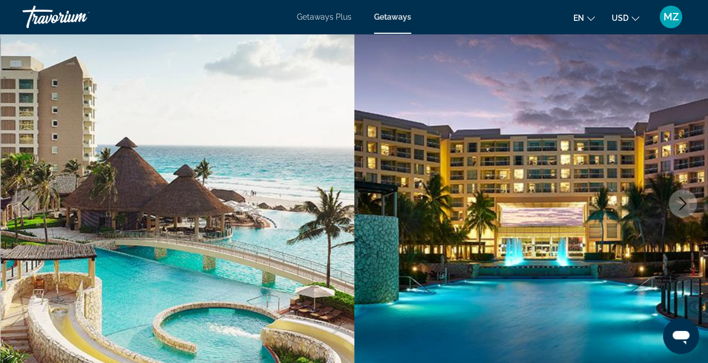
scroll to position [0, 0]
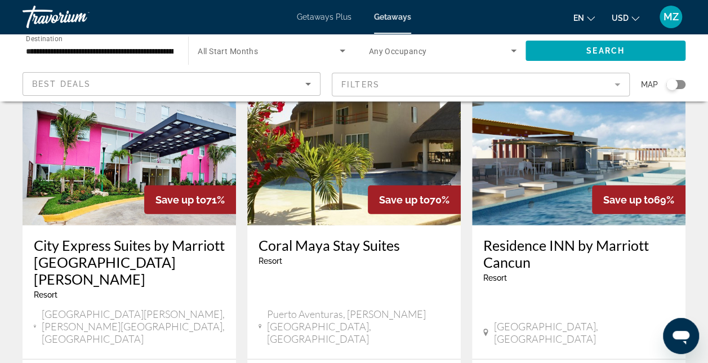
scroll to position [1409, 0]
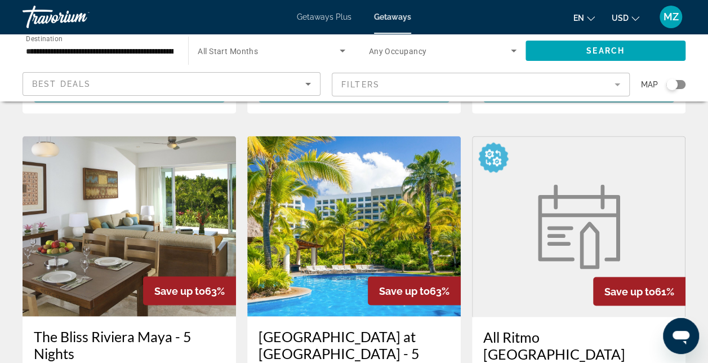
scroll to position [902, 0]
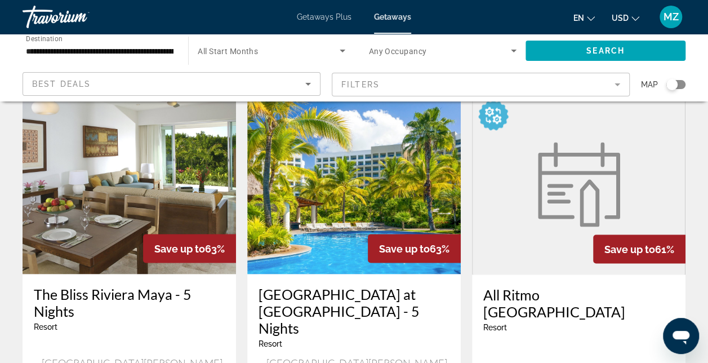
click at [549, 274] on div "All Ritmo [GEOGRAPHIC_DATA] - This is an adults only resort [GEOGRAPHIC_DATA], …" at bounding box center [579, 344] width 214 height 141
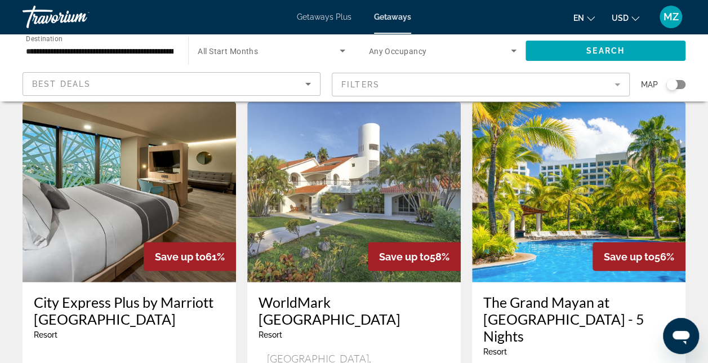
scroll to position [1353, 0]
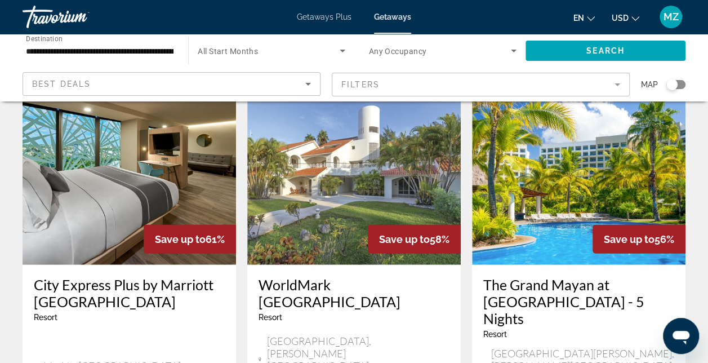
drag, startPoint x: 535, startPoint y: 290, endPoint x: 533, endPoint y: 298, distance: 7.7
drag, startPoint x: 533, startPoint y: 298, endPoint x: 469, endPoint y: 333, distance: 73.1
click at [469, 333] on app-weeks-search-item "Save up to 56% The Grand Mayan at [GEOGRAPHIC_DATA] - 5 Nights Resort - This is…" at bounding box center [579, 294] width 225 height 419
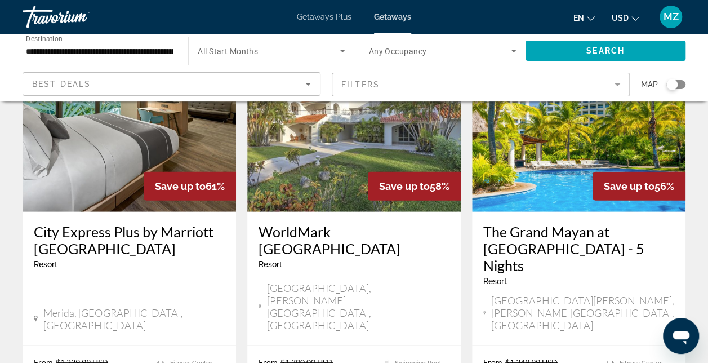
scroll to position [1409, 0]
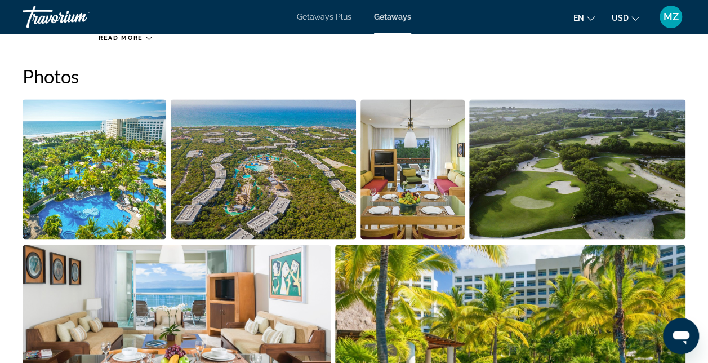
scroll to position [789, 0]
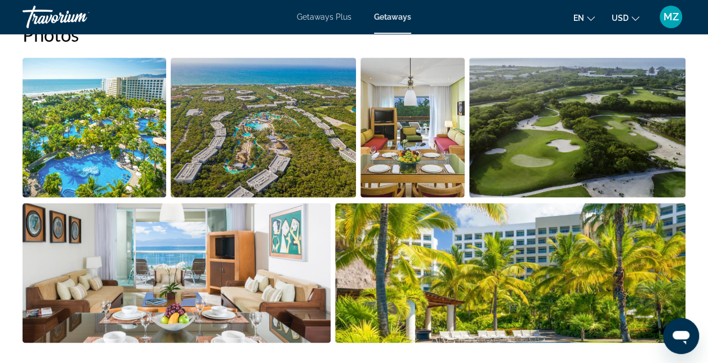
click at [644, 160] on img "Open full-screen image slider" at bounding box center [577, 127] width 217 height 140
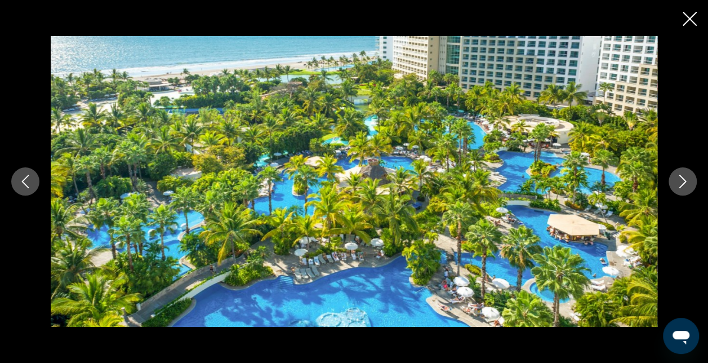
click at [679, 188] on button "Next image" at bounding box center [683, 181] width 28 height 28
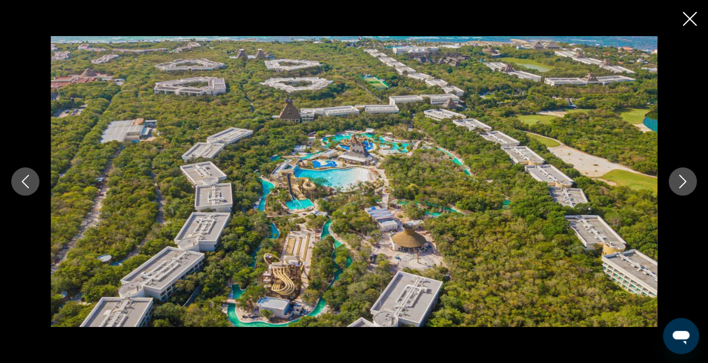
click at [679, 188] on button "Next image" at bounding box center [683, 181] width 28 height 28
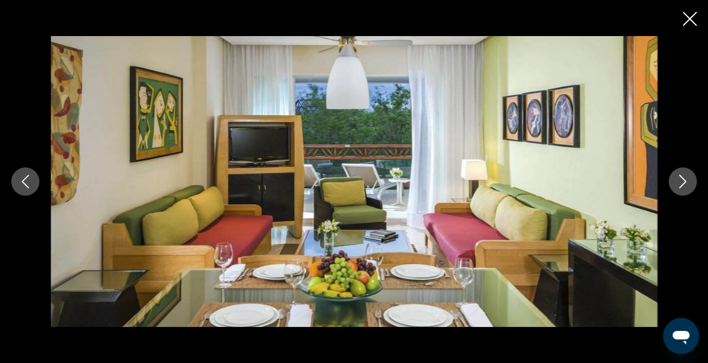
click at [679, 188] on button "Next image" at bounding box center [683, 181] width 28 height 28
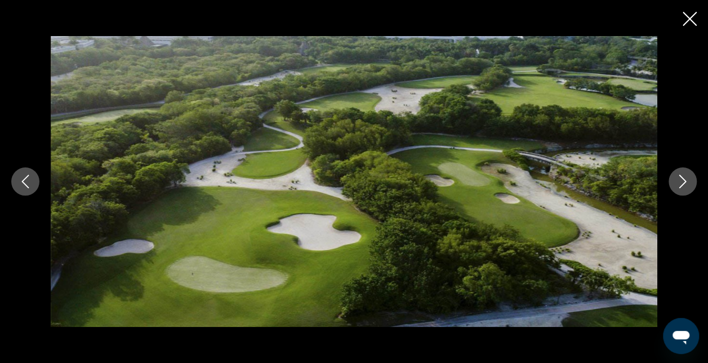
click at [679, 188] on button "Next image" at bounding box center [683, 181] width 28 height 28
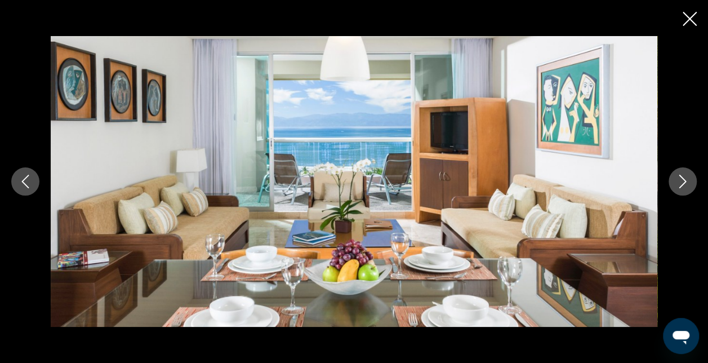
click at [679, 188] on button "Next image" at bounding box center [683, 181] width 28 height 28
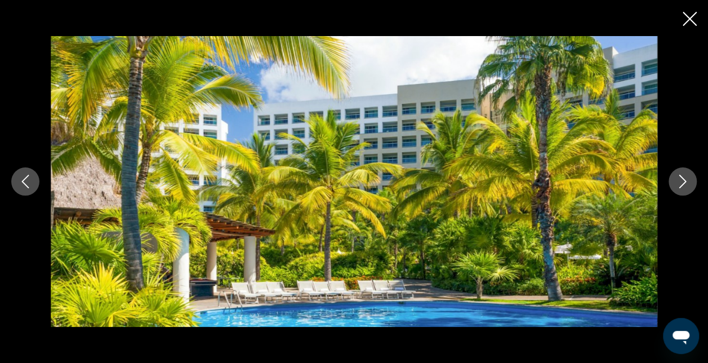
click at [681, 181] on icon "Next image" at bounding box center [683, 182] width 14 height 14
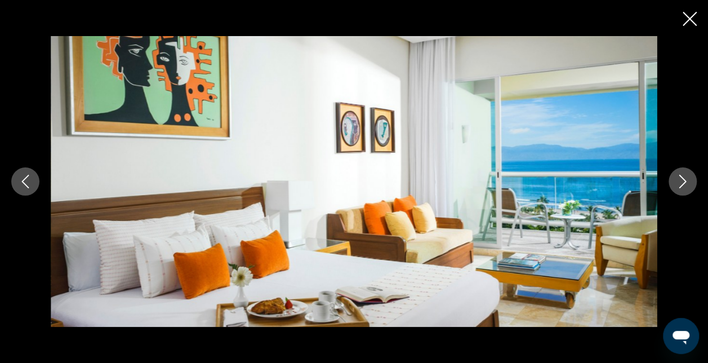
click at [28, 181] on icon "Previous image" at bounding box center [26, 182] width 14 height 14
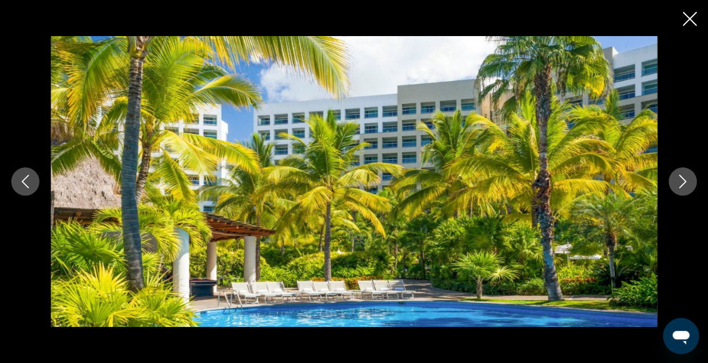
click at [680, 184] on icon "Next image" at bounding box center [683, 182] width 14 height 14
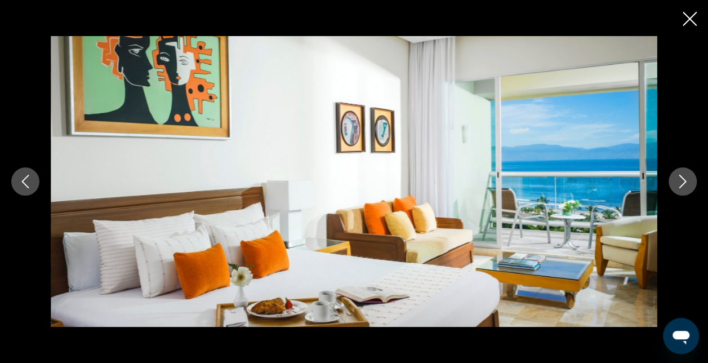
click at [680, 184] on icon "Next image" at bounding box center [683, 182] width 14 height 14
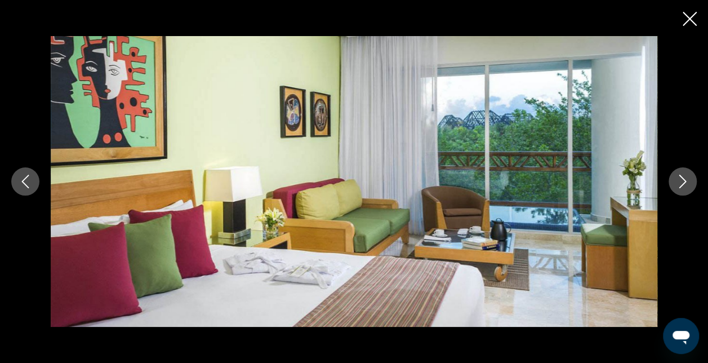
click at [29, 179] on icon "Previous image" at bounding box center [26, 182] width 14 height 14
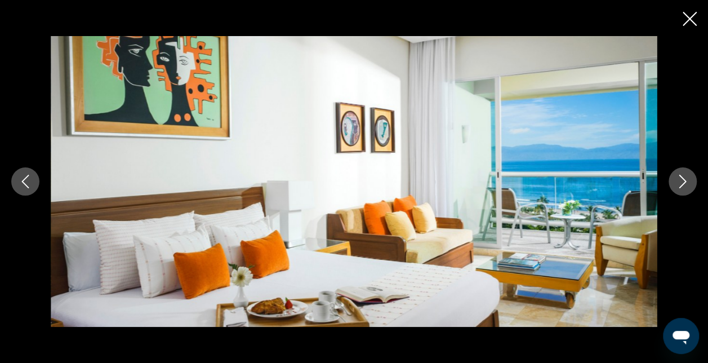
click at [691, 183] on button "Next image" at bounding box center [683, 181] width 28 height 28
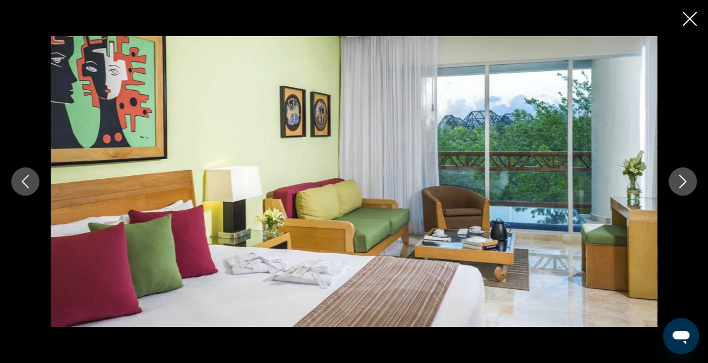
click at [691, 183] on button "Next image" at bounding box center [683, 181] width 28 height 28
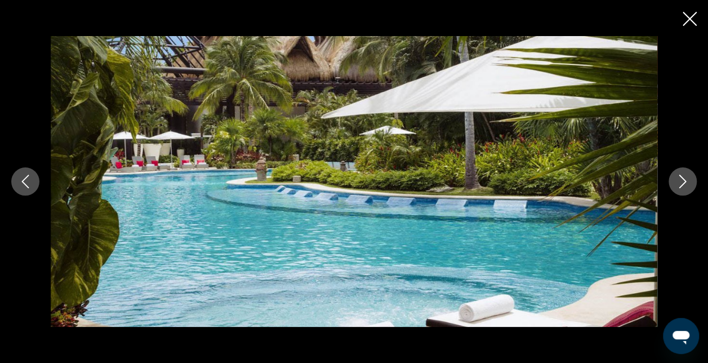
click at [691, 183] on button "Next image" at bounding box center [683, 181] width 28 height 28
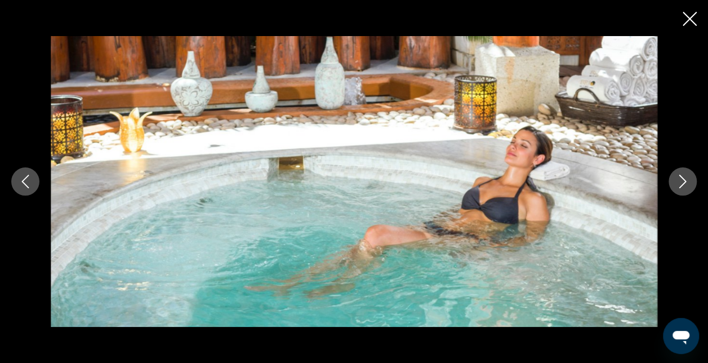
click at [691, 183] on button "Next image" at bounding box center [683, 181] width 28 height 28
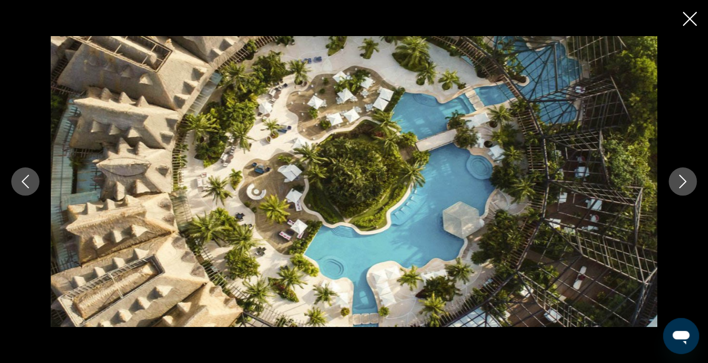
click at [691, 183] on button "Next image" at bounding box center [683, 181] width 28 height 28
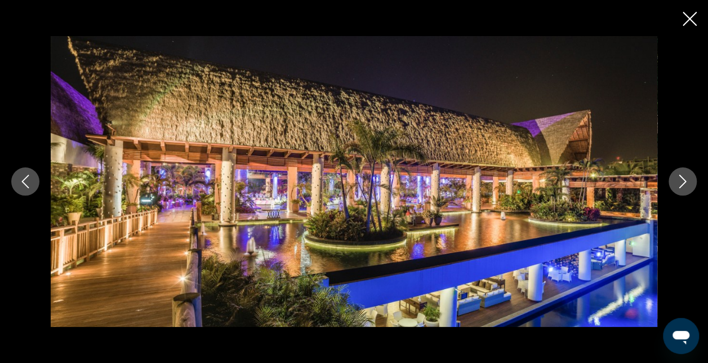
click at [691, 183] on button "Next image" at bounding box center [683, 181] width 28 height 28
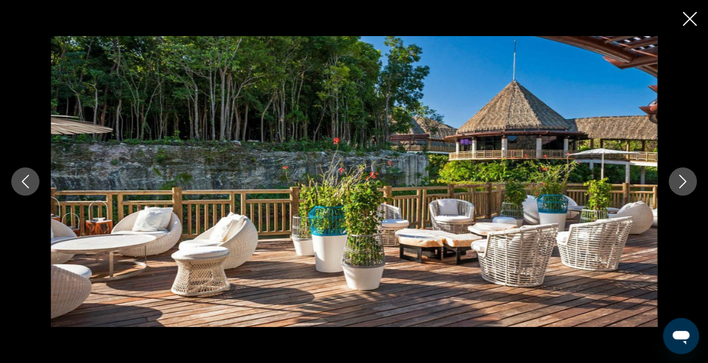
click at [691, 183] on button "Next image" at bounding box center [683, 181] width 28 height 28
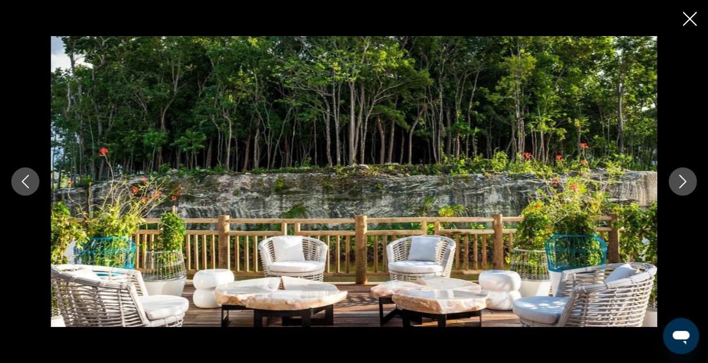
click at [691, 183] on button "Next image" at bounding box center [683, 181] width 28 height 28
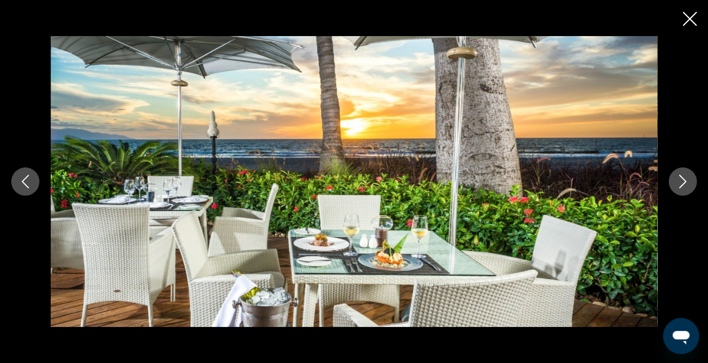
click at [691, 183] on button "Next image" at bounding box center [683, 181] width 28 height 28
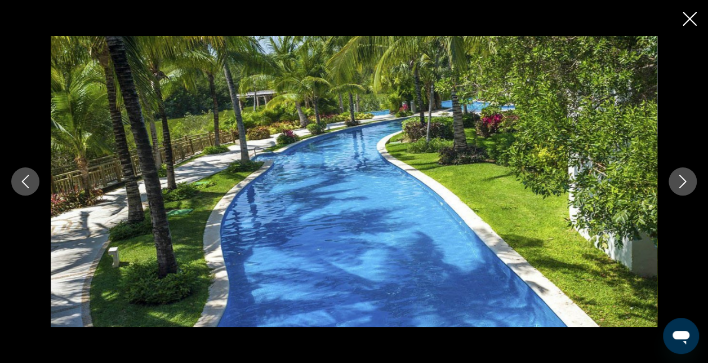
click at [691, 183] on button "Next image" at bounding box center [683, 181] width 28 height 28
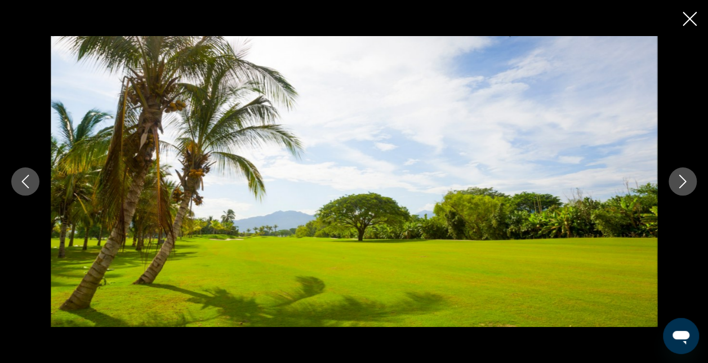
click at [691, 183] on button "Next image" at bounding box center [683, 181] width 28 height 28
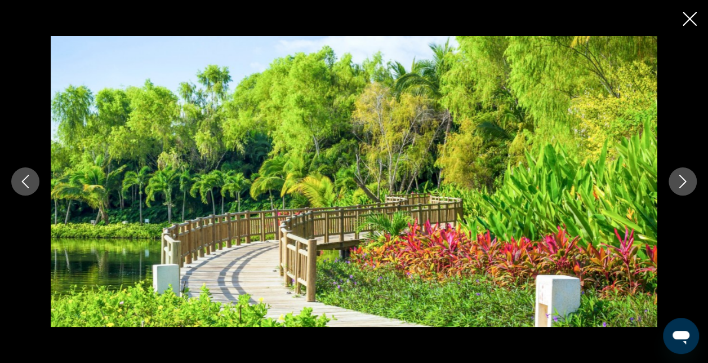
click at [691, 183] on button "Next image" at bounding box center [683, 181] width 28 height 28
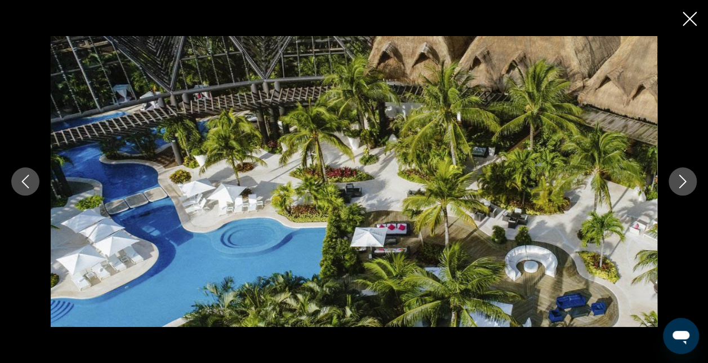
click at [691, 183] on button "Next image" at bounding box center [683, 181] width 28 height 28
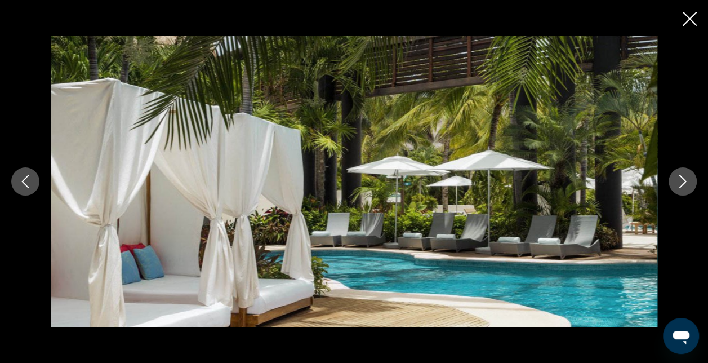
click at [691, 183] on button "Next image" at bounding box center [683, 181] width 28 height 28
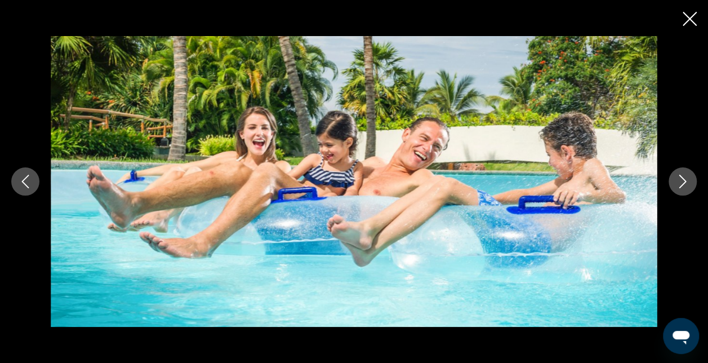
click at [691, 183] on button "Next image" at bounding box center [683, 181] width 28 height 28
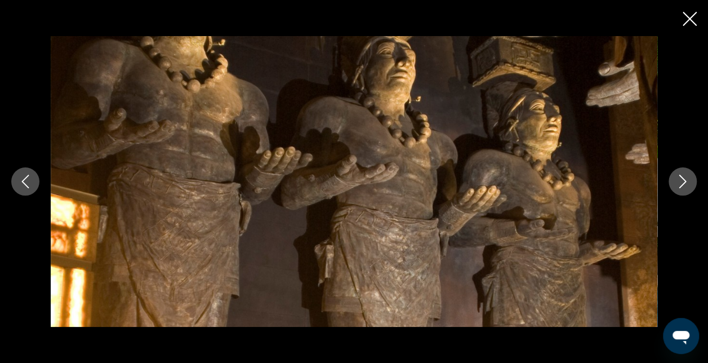
click at [691, 183] on button "Next image" at bounding box center [683, 181] width 28 height 28
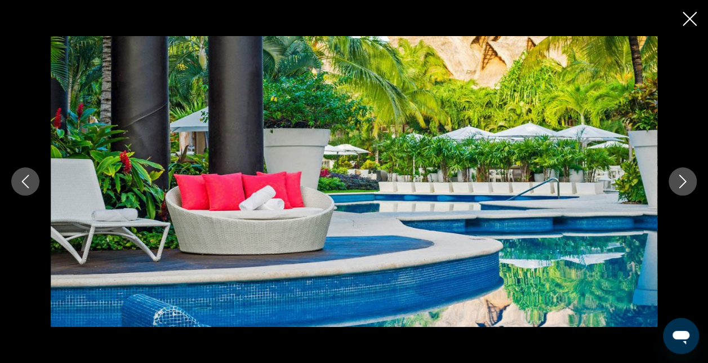
click at [690, 185] on button "Next image" at bounding box center [683, 181] width 28 height 28
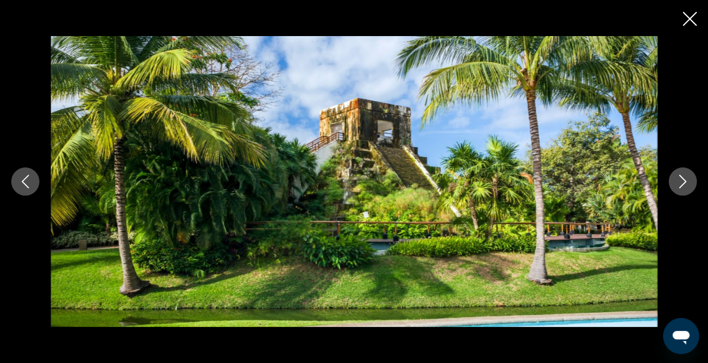
click at [690, 185] on button "Next image" at bounding box center [683, 181] width 28 height 28
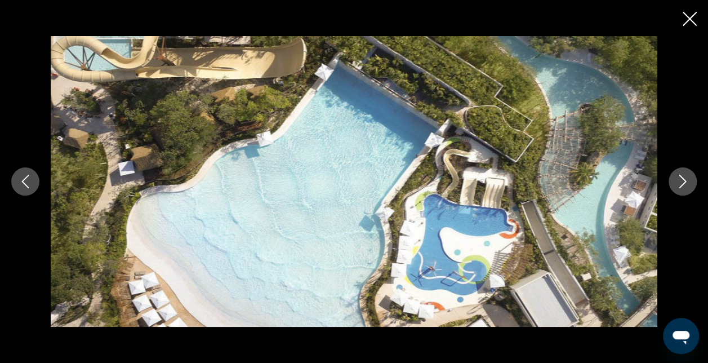
click at [690, 185] on button "Next image" at bounding box center [683, 181] width 28 height 28
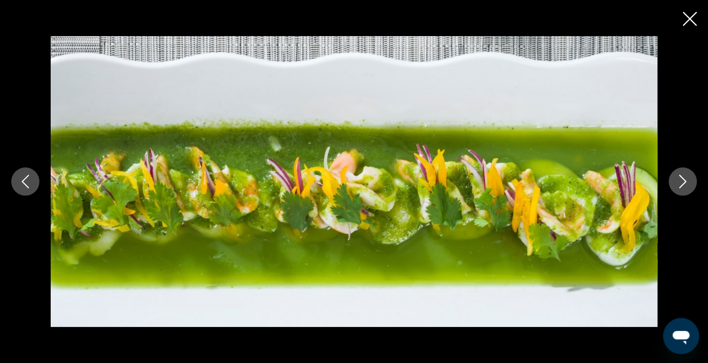
click at [684, 193] on button "Next image" at bounding box center [683, 181] width 28 height 28
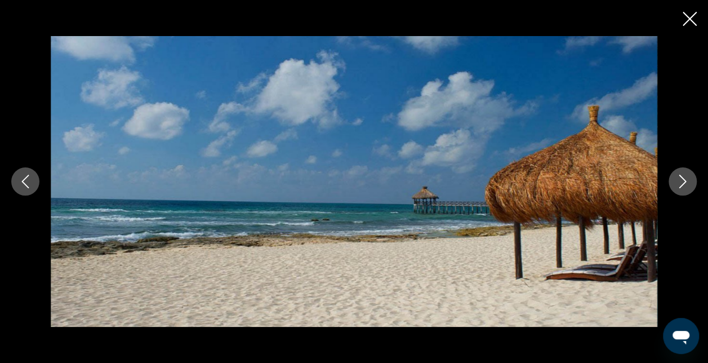
click at [684, 193] on button "Next image" at bounding box center [683, 181] width 28 height 28
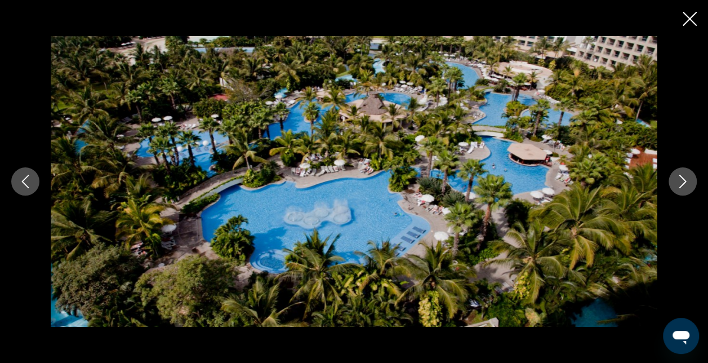
click at [684, 193] on button "Next image" at bounding box center [683, 181] width 28 height 28
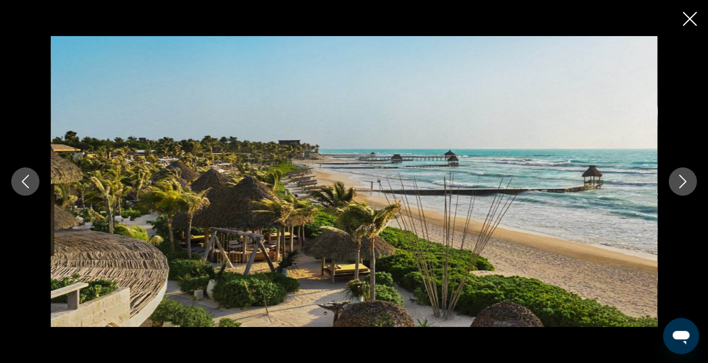
click at [684, 193] on button "Next image" at bounding box center [683, 181] width 28 height 28
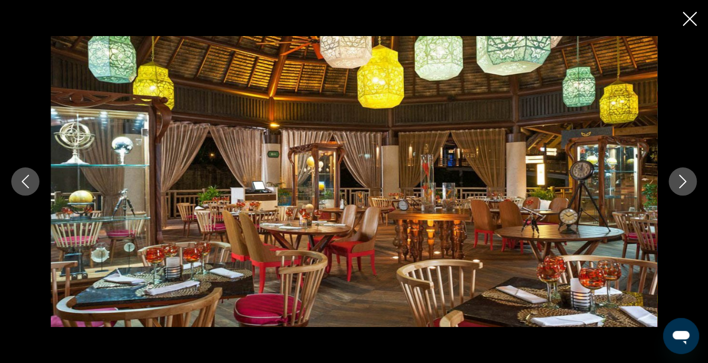
click at [684, 196] on div "prev next" at bounding box center [354, 181] width 708 height 290
click at [680, 181] on icon "Next image" at bounding box center [683, 182] width 14 height 14
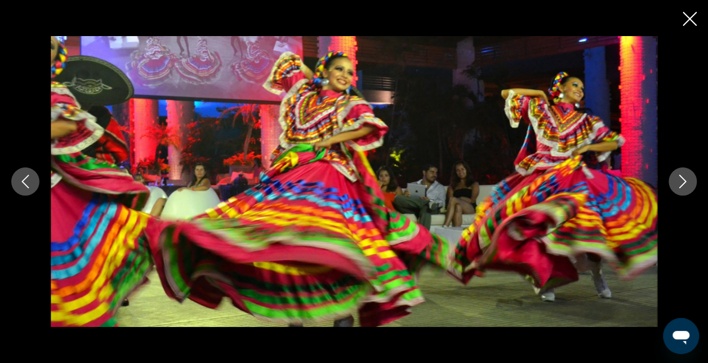
click at [680, 181] on icon "Next image" at bounding box center [683, 182] width 14 height 14
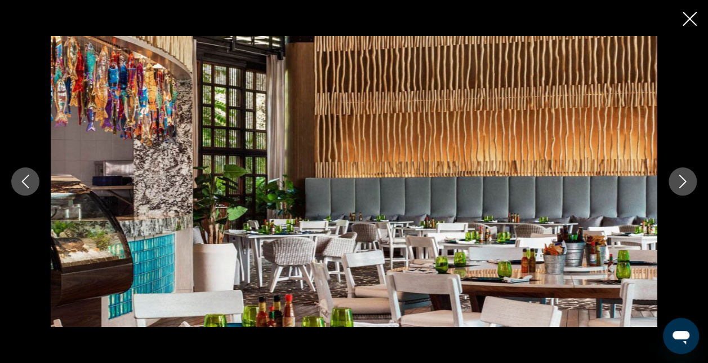
click at [680, 181] on icon "Next image" at bounding box center [683, 182] width 14 height 14
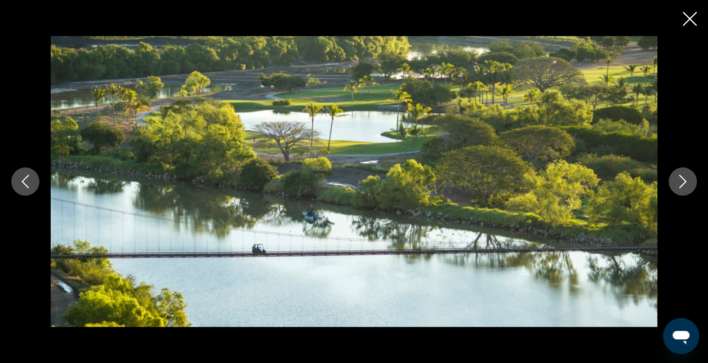
click at [680, 181] on icon "Next image" at bounding box center [683, 182] width 14 height 14
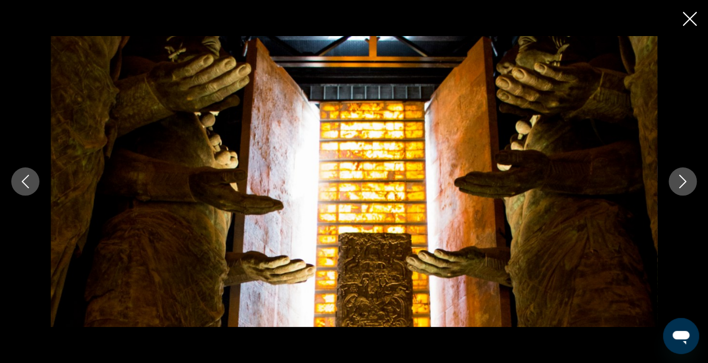
click at [680, 181] on icon "Next image" at bounding box center [683, 182] width 14 height 14
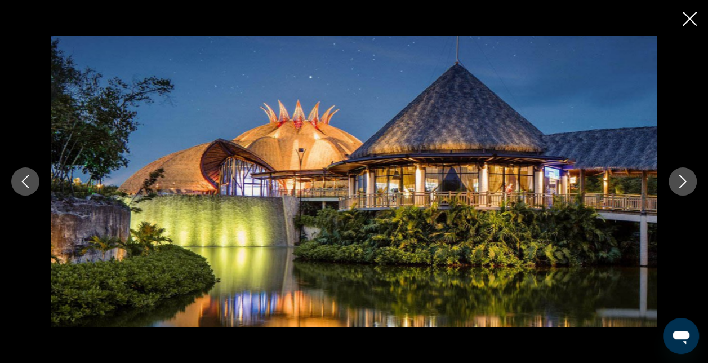
click at [680, 181] on icon "Next image" at bounding box center [683, 182] width 14 height 14
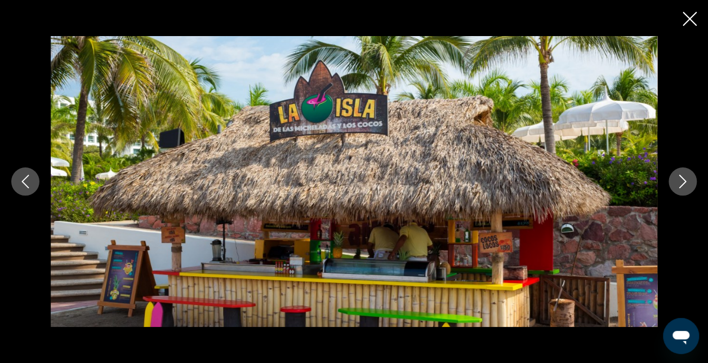
click at [680, 181] on icon "Next image" at bounding box center [683, 182] width 14 height 14
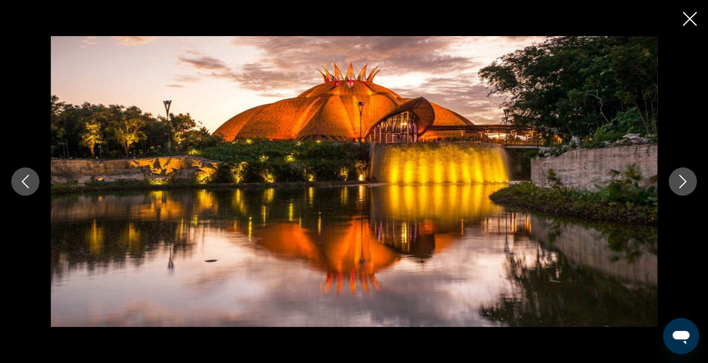
click at [680, 181] on icon "Next image" at bounding box center [683, 182] width 14 height 14
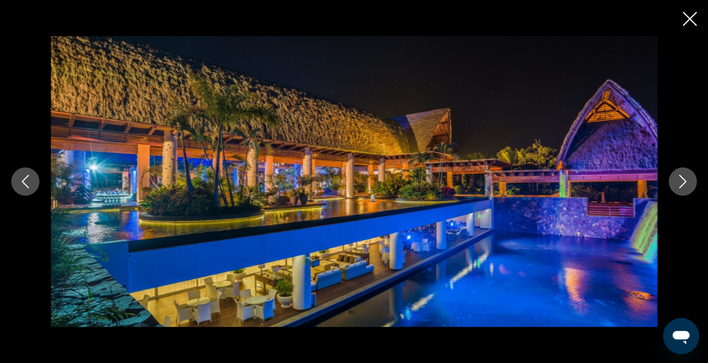
click at [680, 181] on icon "Next image" at bounding box center [683, 182] width 14 height 14
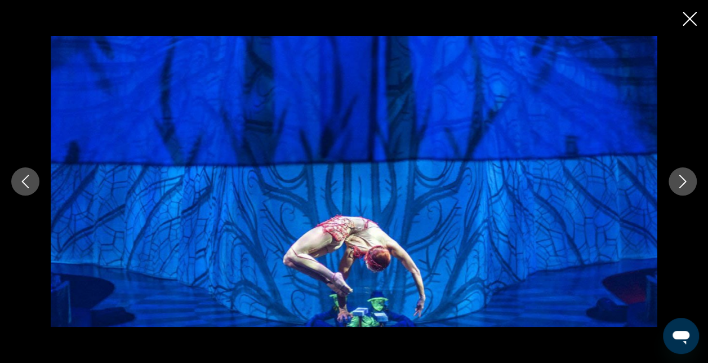
click at [680, 181] on icon "Next image" at bounding box center [683, 182] width 14 height 14
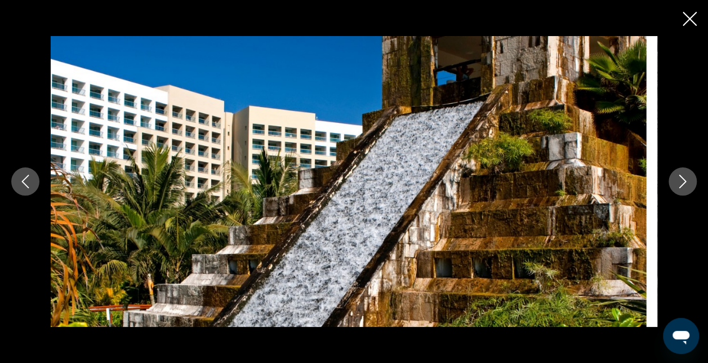
click at [680, 181] on icon "Next image" at bounding box center [683, 182] width 14 height 14
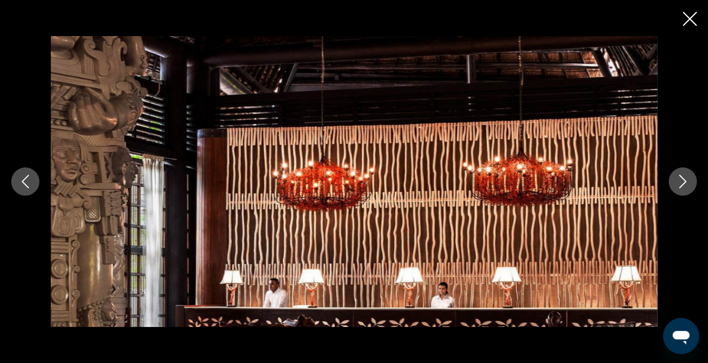
click at [680, 181] on icon "Next image" at bounding box center [683, 182] width 14 height 14
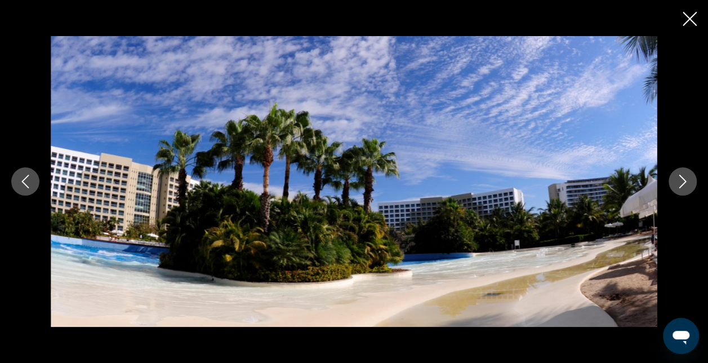
click at [680, 181] on icon "Next image" at bounding box center [683, 182] width 14 height 14
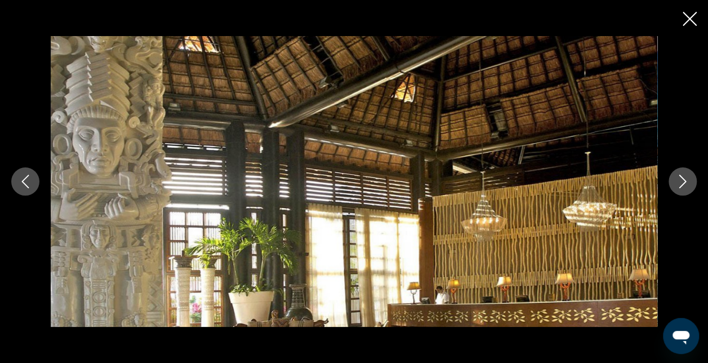
click at [680, 181] on icon "Next image" at bounding box center [683, 182] width 14 height 14
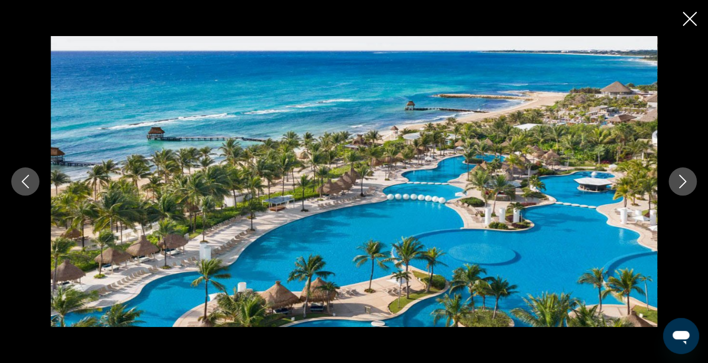
click at [680, 181] on icon "Next image" at bounding box center [683, 182] width 14 height 14
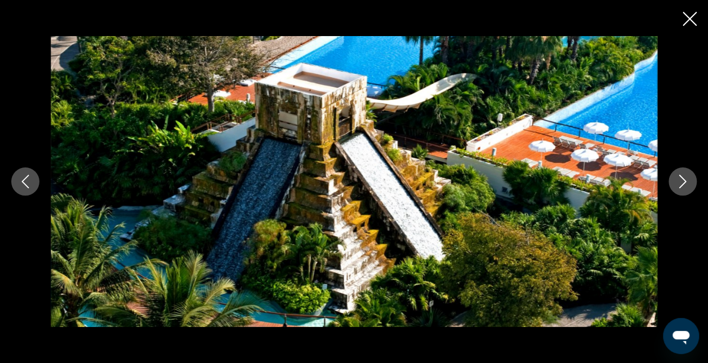
click at [680, 181] on icon "Next image" at bounding box center [683, 182] width 14 height 14
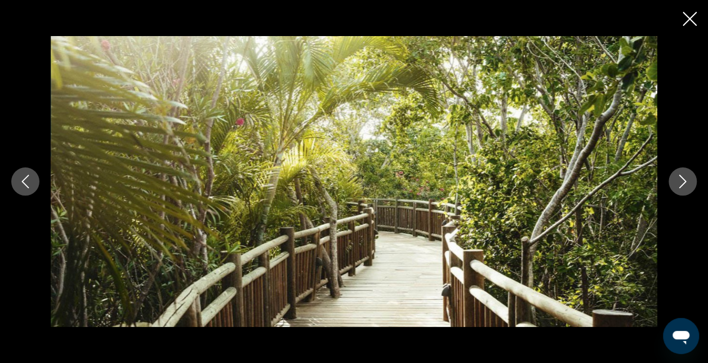
click at [680, 181] on icon "Next image" at bounding box center [683, 182] width 14 height 14
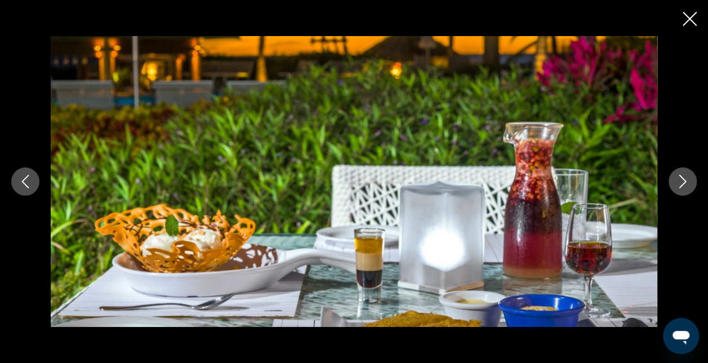
click at [680, 181] on icon "Next image" at bounding box center [683, 182] width 14 height 14
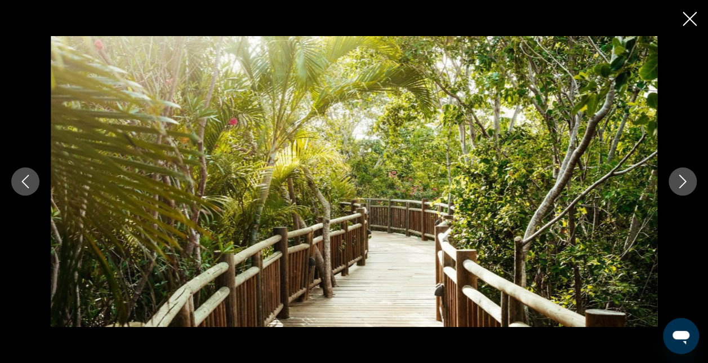
click at [680, 181] on icon "Next image" at bounding box center [683, 182] width 14 height 14
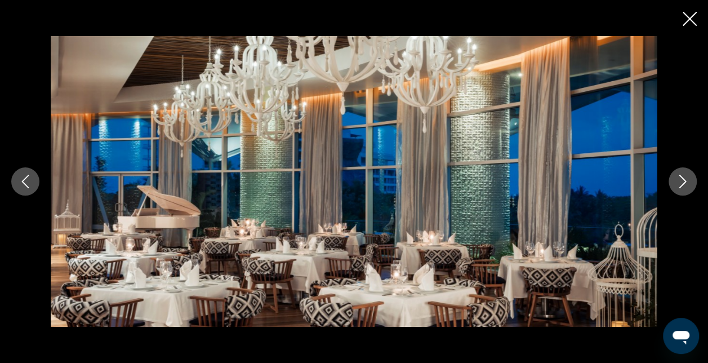
click at [680, 181] on icon "Next image" at bounding box center [683, 182] width 14 height 14
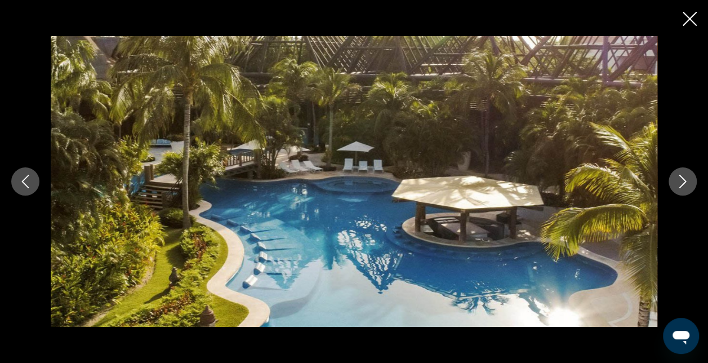
click at [680, 181] on icon "Next image" at bounding box center [683, 182] width 14 height 14
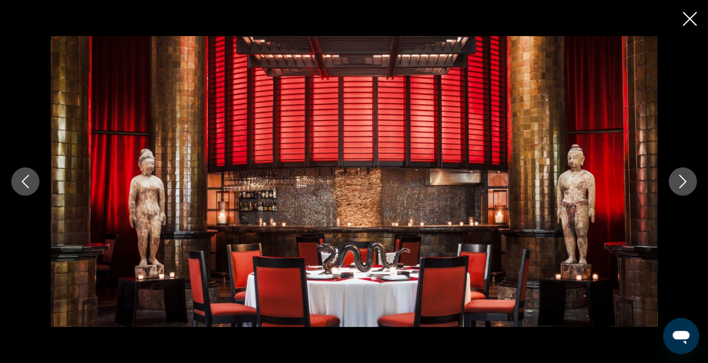
click at [680, 181] on icon "Next image" at bounding box center [683, 182] width 14 height 14
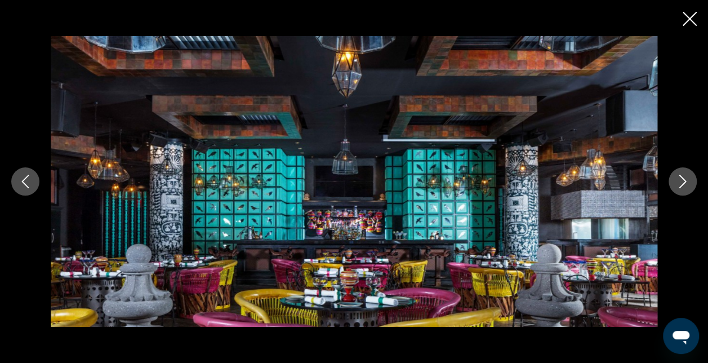
click at [680, 181] on icon "Next image" at bounding box center [683, 182] width 14 height 14
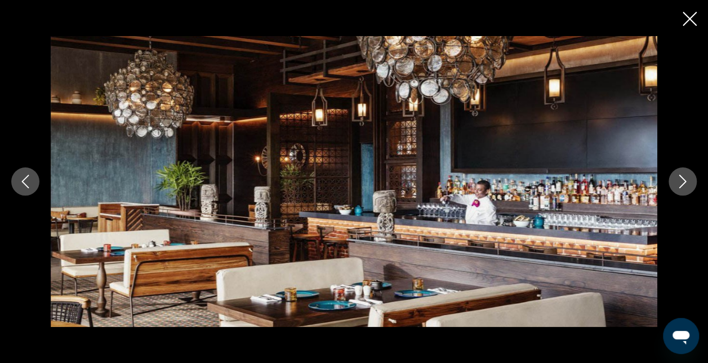
click at [680, 181] on icon "Next image" at bounding box center [683, 182] width 14 height 14
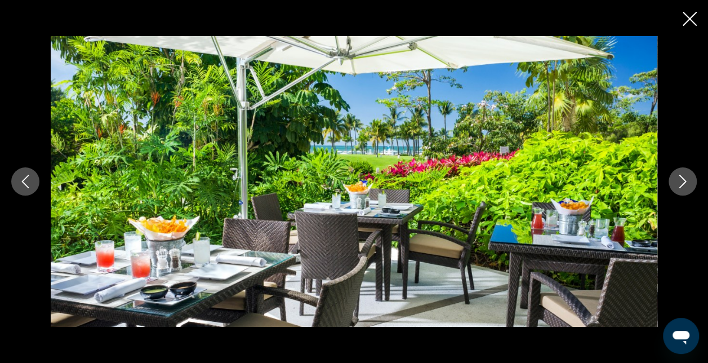
click at [680, 181] on icon "Next image" at bounding box center [683, 182] width 14 height 14
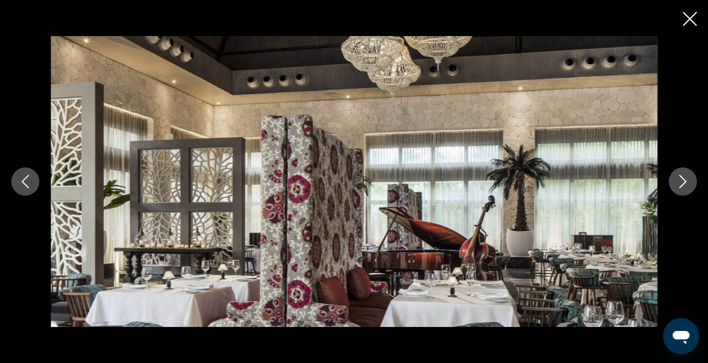
click at [680, 181] on icon "Next image" at bounding box center [683, 182] width 14 height 14
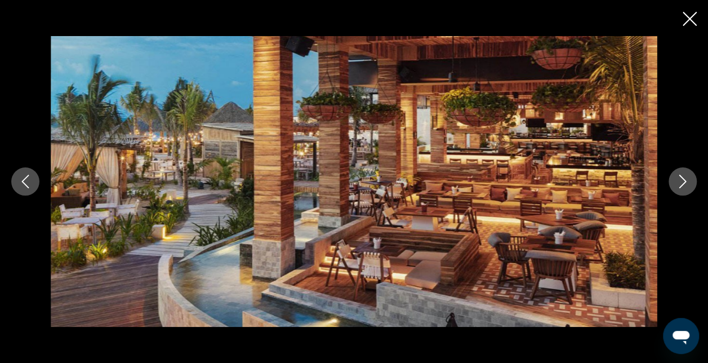
click at [680, 181] on icon "Next image" at bounding box center [683, 182] width 14 height 14
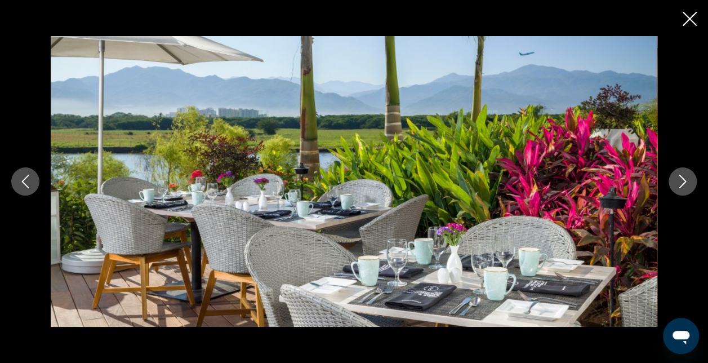
click at [680, 181] on icon "Next image" at bounding box center [683, 182] width 14 height 14
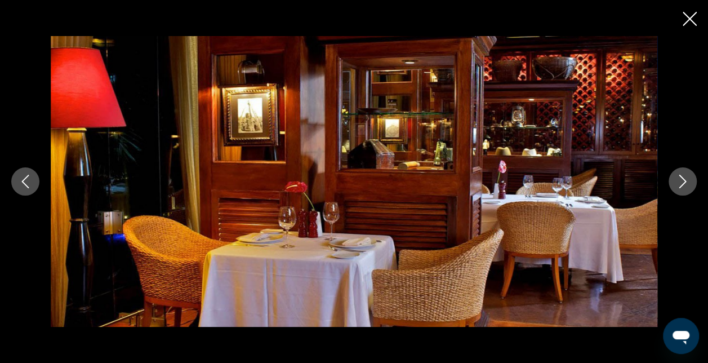
click at [680, 181] on icon "Next image" at bounding box center [683, 182] width 14 height 14
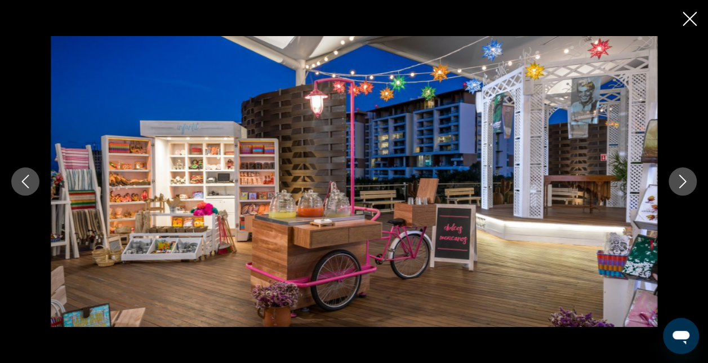
click at [680, 182] on icon "Next image" at bounding box center [683, 182] width 14 height 14
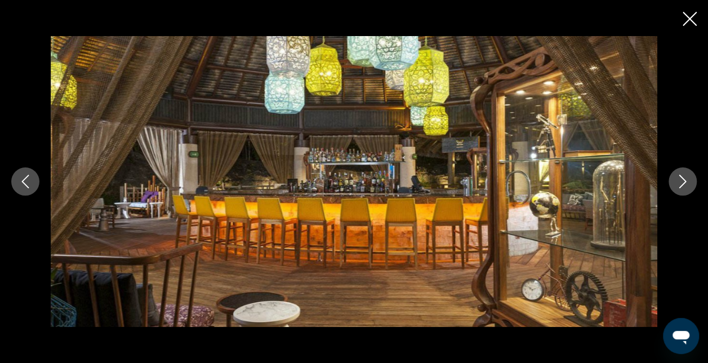
click at [680, 182] on icon "Next image" at bounding box center [683, 182] width 14 height 14
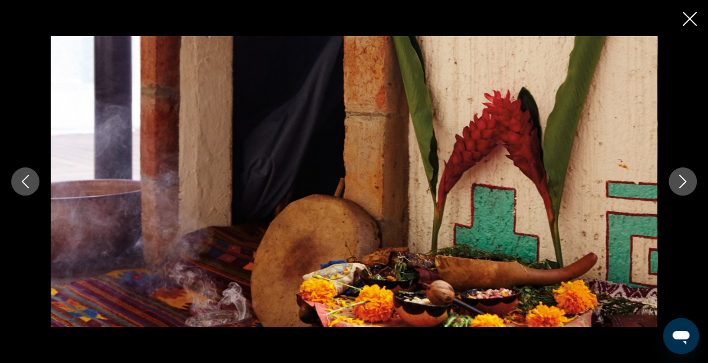
click at [680, 182] on icon "Next image" at bounding box center [683, 182] width 14 height 14
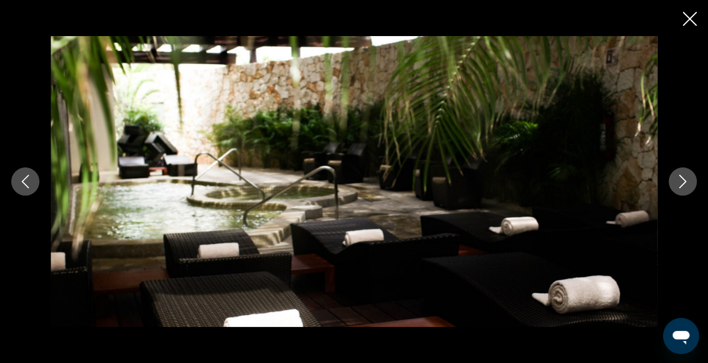
click at [680, 182] on icon "Next image" at bounding box center [683, 182] width 14 height 14
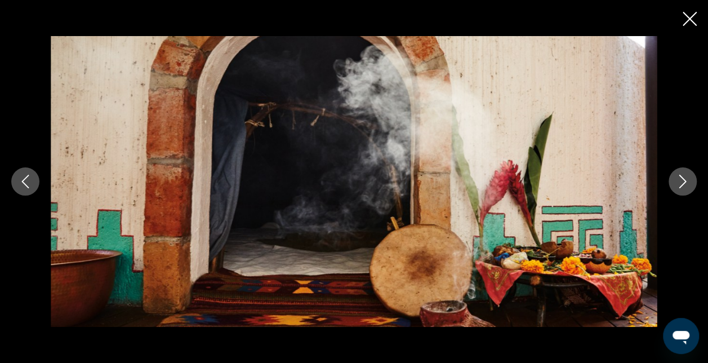
click at [680, 182] on icon "Next image" at bounding box center [683, 182] width 14 height 14
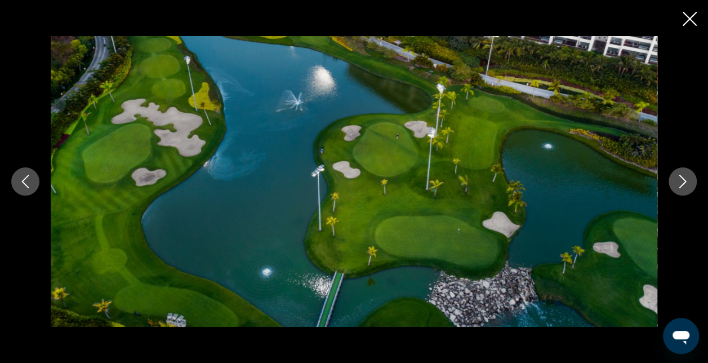
click at [680, 182] on icon "Next image" at bounding box center [683, 182] width 14 height 14
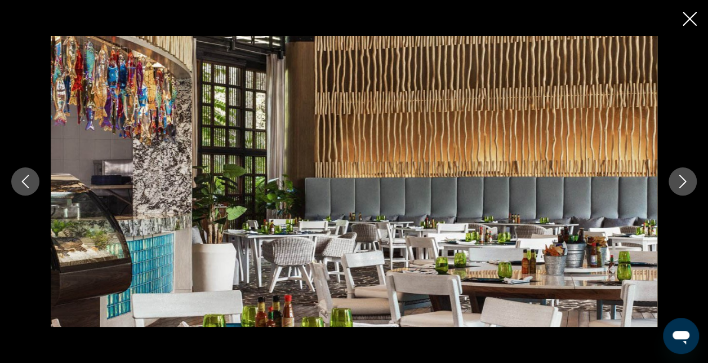
click at [680, 182] on icon "Next image" at bounding box center [683, 182] width 14 height 14
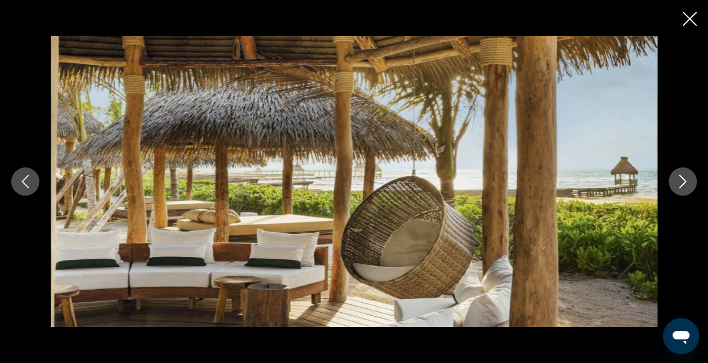
click at [680, 182] on icon "Next image" at bounding box center [683, 182] width 14 height 14
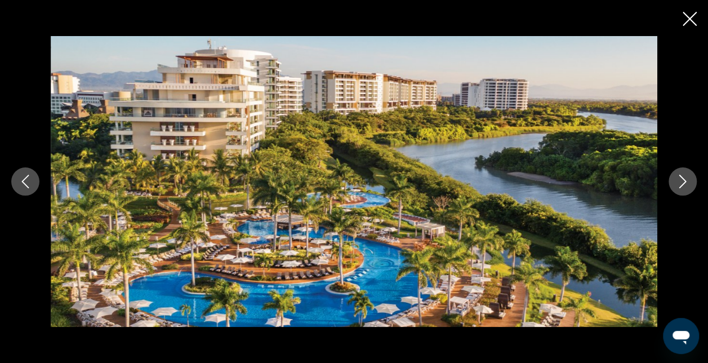
click at [680, 182] on icon "Next image" at bounding box center [683, 182] width 14 height 14
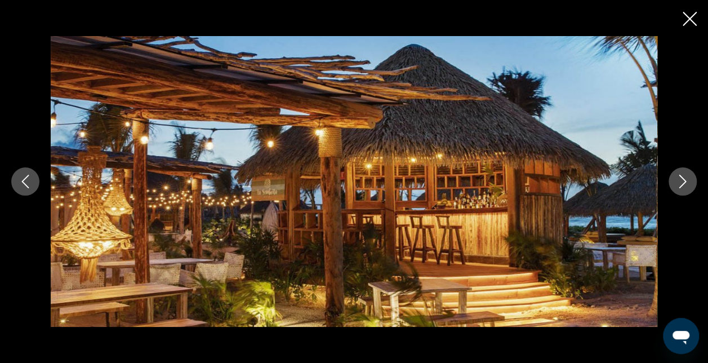
click at [694, 21] on icon "Close slideshow" at bounding box center [690, 19] width 14 height 14
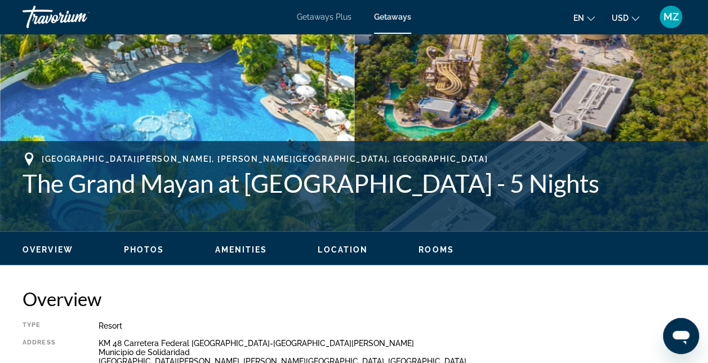
scroll to position [0, 0]
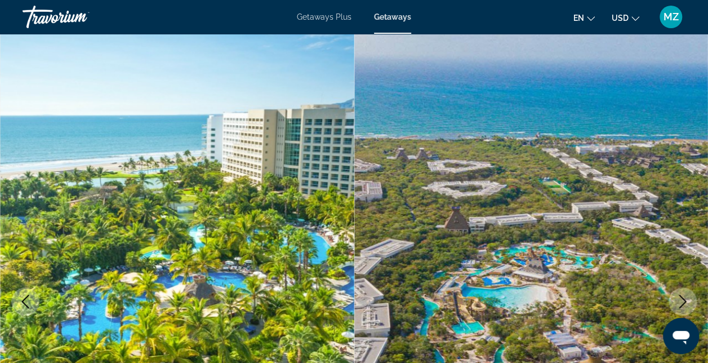
click at [402, 18] on span "Getaways" at bounding box center [392, 16] width 37 height 9
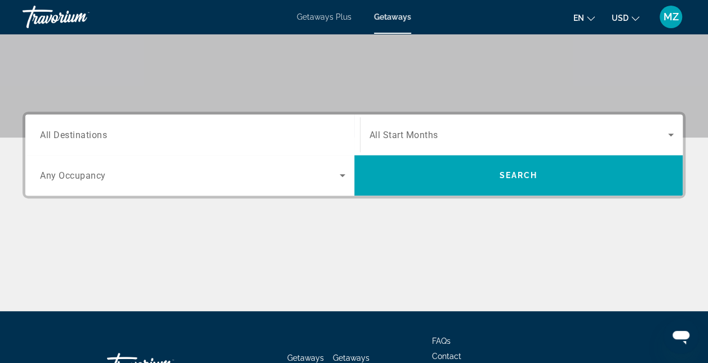
scroll to position [225, 0]
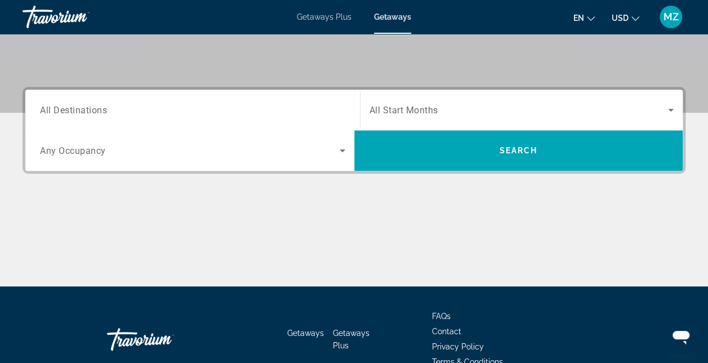
click at [45, 109] on span "All Destinations" at bounding box center [73, 109] width 67 height 11
click at [45, 109] on input "Destination All Destinations" at bounding box center [192, 111] width 305 height 14
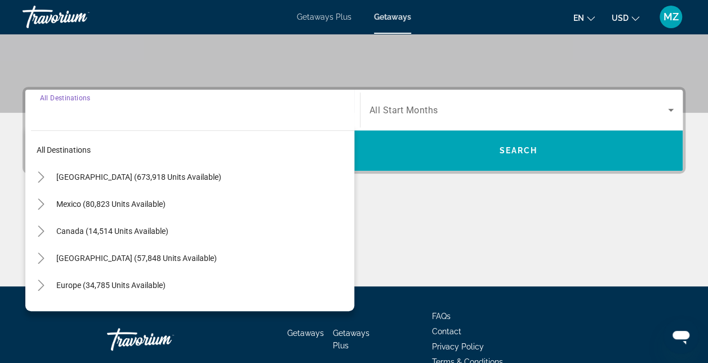
scroll to position [275, 0]
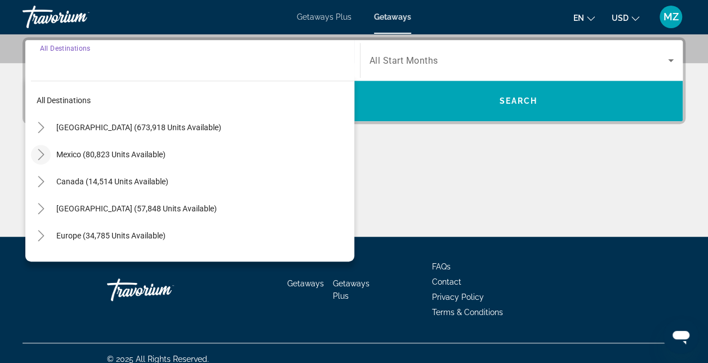
click at [39, 157] on icon "Toggle Mexico (80,823 units available)" at bounding box center [41, 154] width 6 height 11
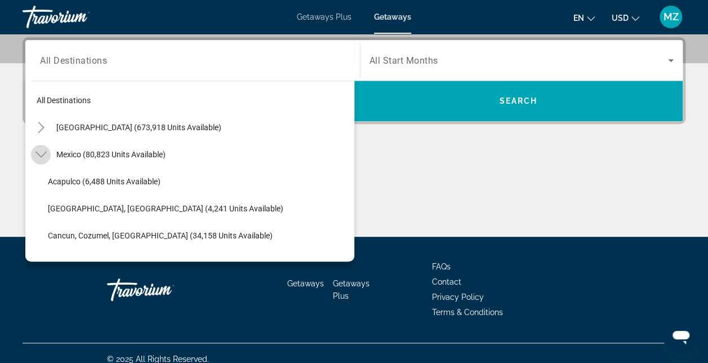
scroll to position [60, 0]
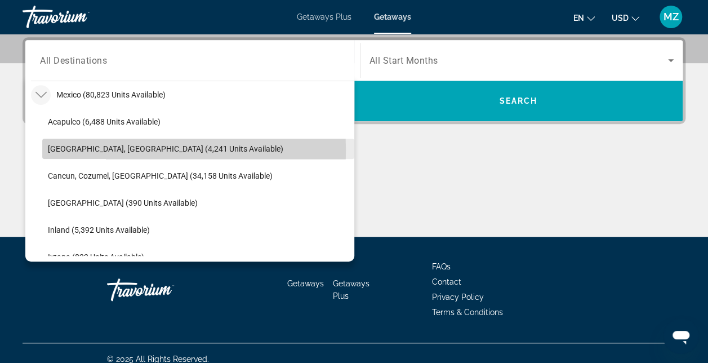
click at [82, 150] on span "[GEOGRAPHIC_DATA], [GEOGRAPHIC_DATA] (4,241 units available)" at bounding box center [166, 148] width 236 height 9
type input "**********"
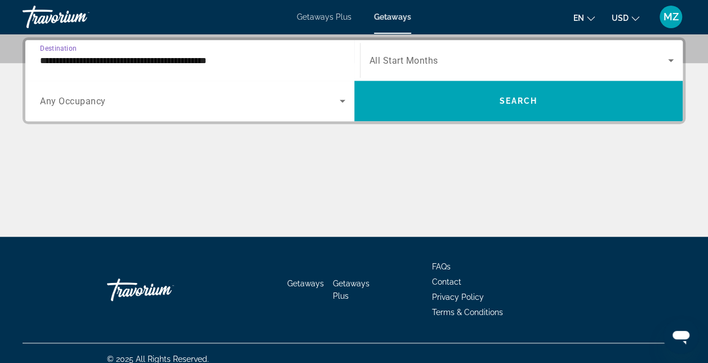
click at [89, 101] on span "Any Occupancy" at bounding box center [73, 101] width 66 height 11
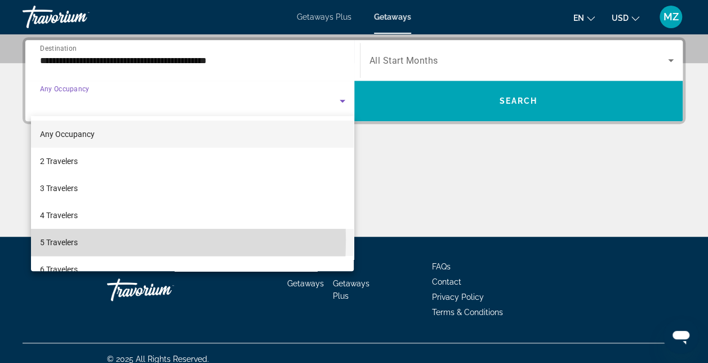
click at [60, 240] on span "5 Travelers" at bounding box center [59, 243] width 38 height 14
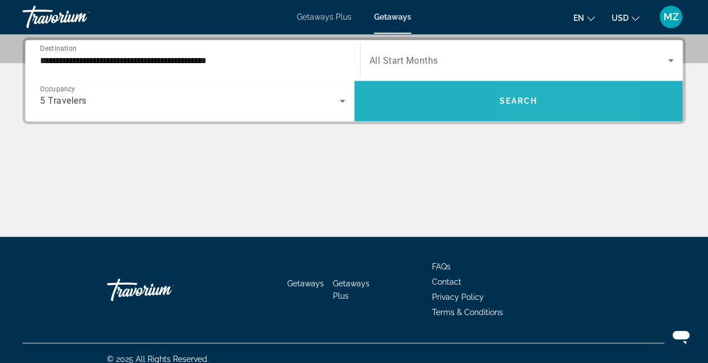
click at [521, 104] on span "Search" at bounding box center [518, 100] width 38 height 9
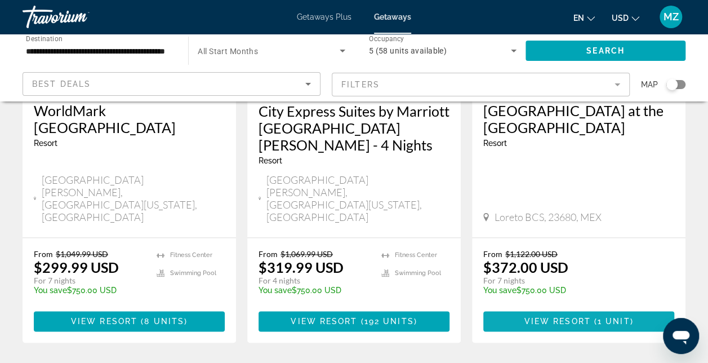
scroll to position [620, 0]
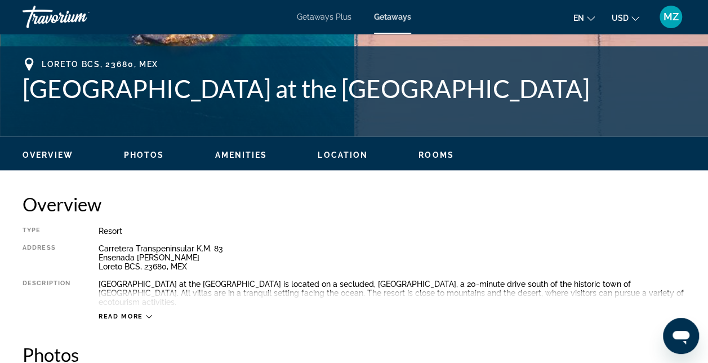
scroll to position [451, 0]
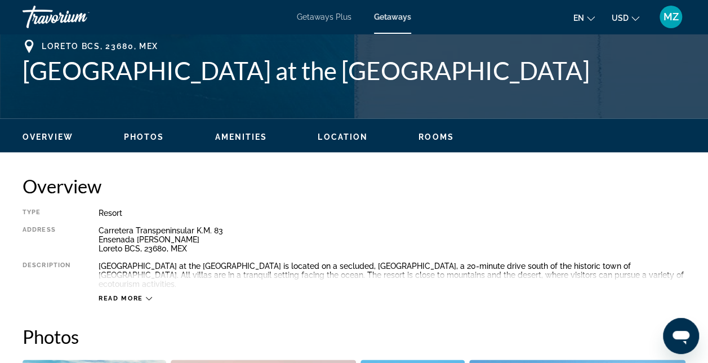
click at [140, 140] on span "Photos" at bounding box center [144, 136] width 41 height 9
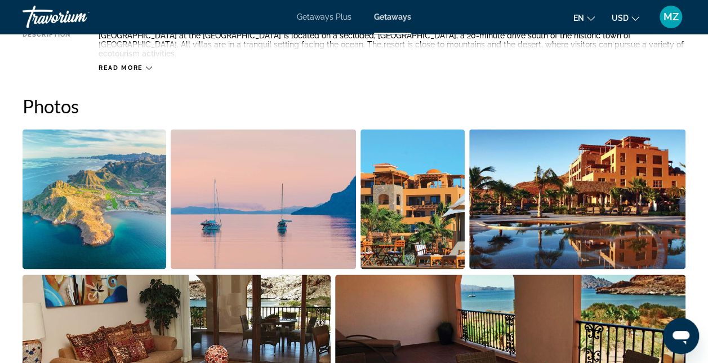
scroll to position [699, 0]
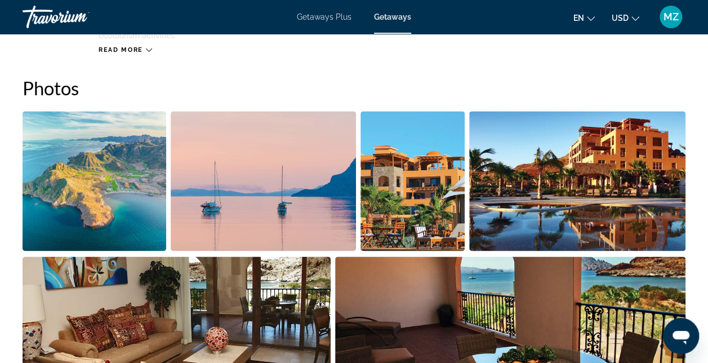
click at [672, 241] on button "Open full-screen image slider" at bounding box center [577, 180] width 217 height 141
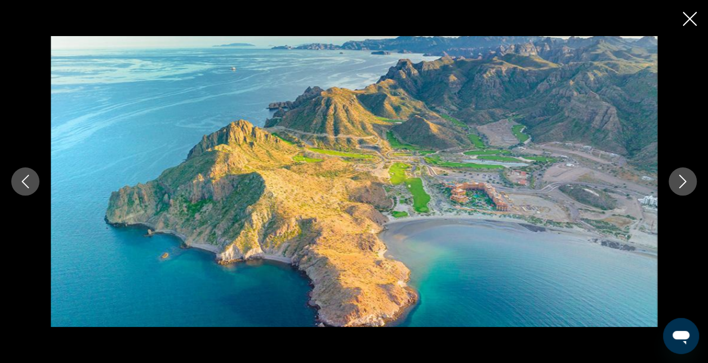
click at [686, 179] on icon "Next image" at bounding box center [683, 182] width 14 height 14
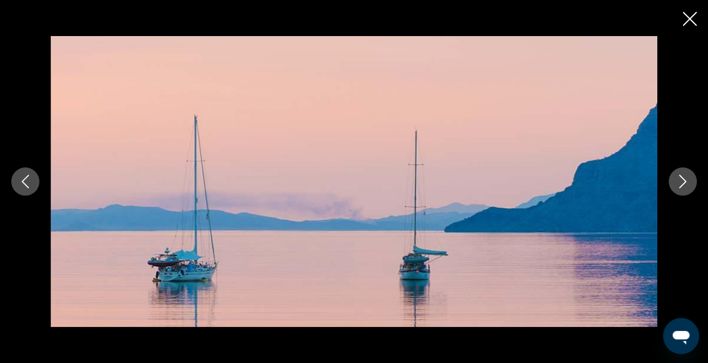
click at [686, 179] on icon "Next image" at bounding box center [683, 182] width 14 height 14
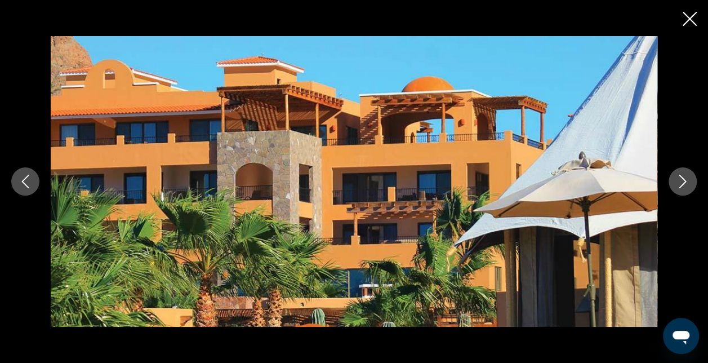
click at [686, 179] on icon "Next image" at bounding box center [683, 182] width 14 height 14
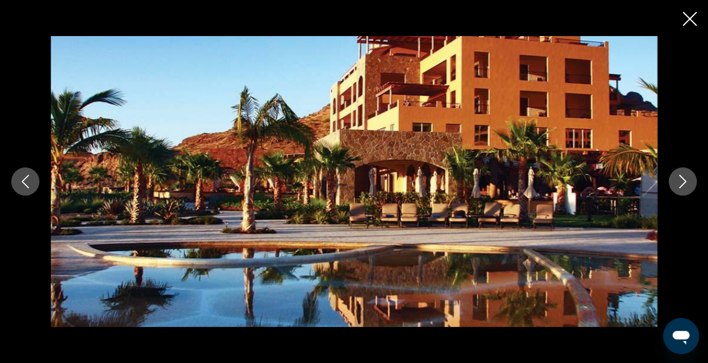
click at [686, 179] on icon "Next image" at bounding box center [683, 182] width 14 height 14
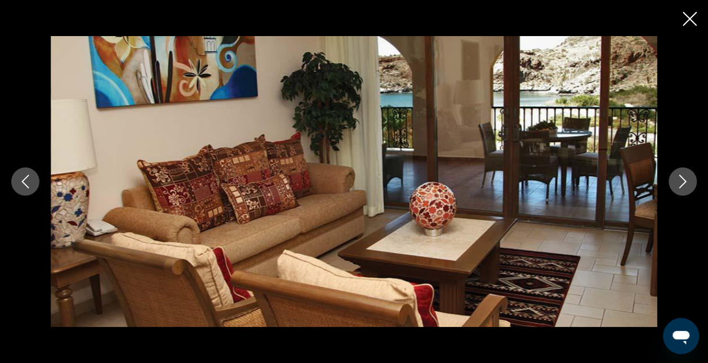
click at [686, 179] on icon "Next image" at bounding box center [683, 182] width 14 height 14
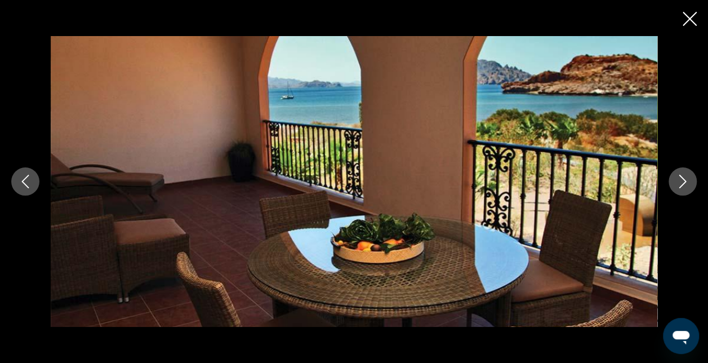
drag, startPoint x: 686, startPoint y: 179, endPoint x: 612, endPoint y: 292, distance: 134.7
click at [612, 292] on img "Main content" at bounding box center [354, 181] width 607 height 290
click at [681, 182] on icon "Next image" at bounding box center [683, 182] width 14 height 14
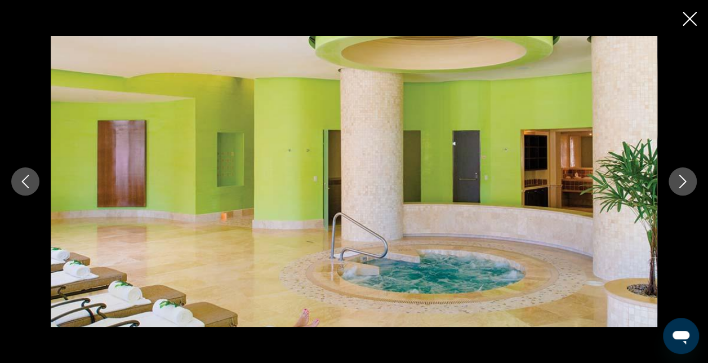
click at [681, 182] on icon "Next image" at bounding box center [683, 182] width 14 height 14
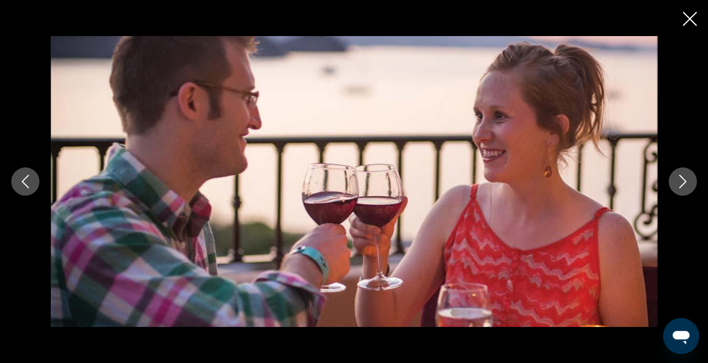
click at [681, 182] on icon "Next image" at bounding box center [683, 182] width 14 height 14
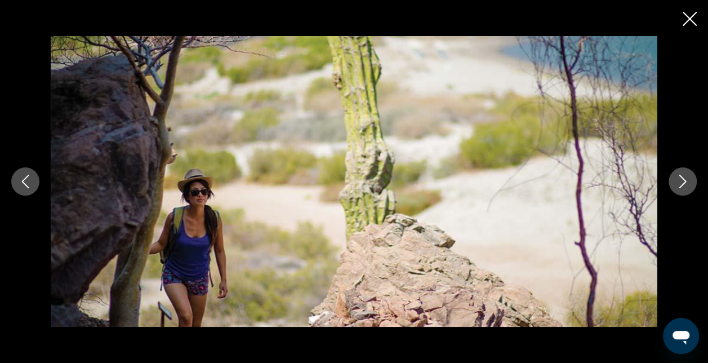
click at [681, 182] on icon "Next image" at bounding box center [683, 182] width 14 height 14
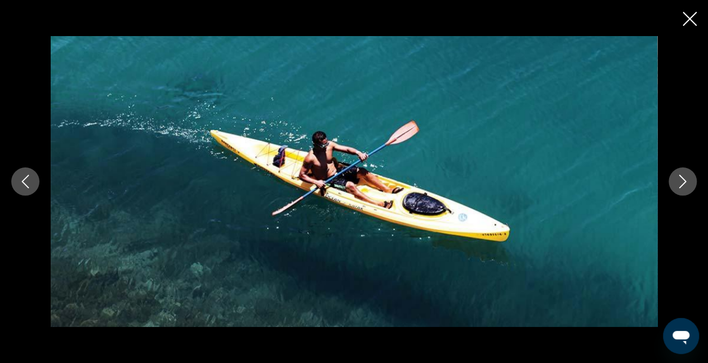
click at [681, 182] on icon "Next image" at bounding box center [683, 182] width 14 height 14
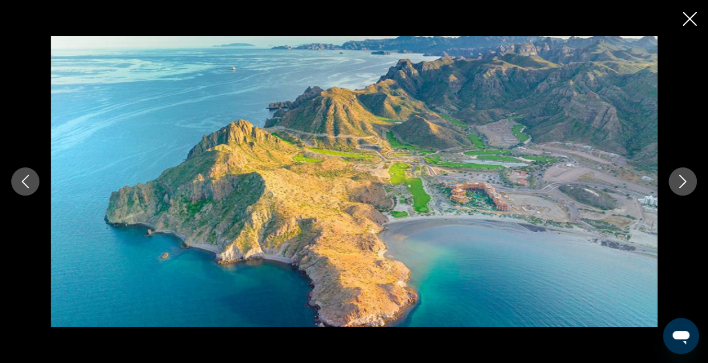
click at [681, 182] on icon "Next image" at bounding box center [683, 182] width 14 height 14
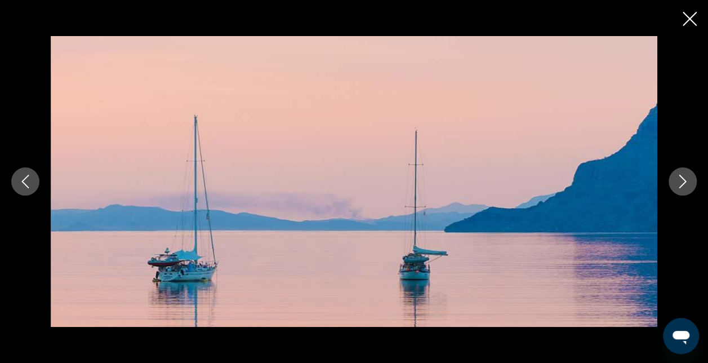
click at [695, 19] on icon "Close slideshow" at bounding box center [690, 19] width 14 height 14
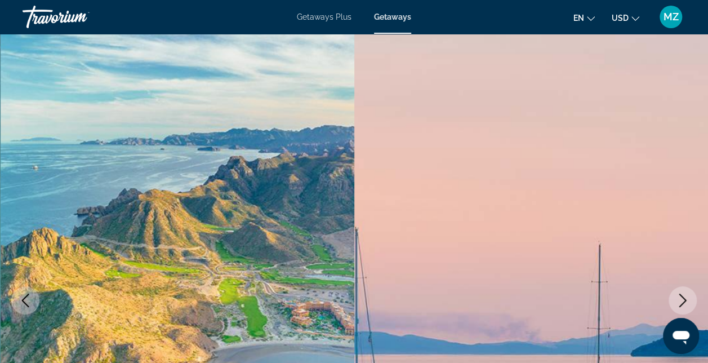
scroll to position [0, 0]
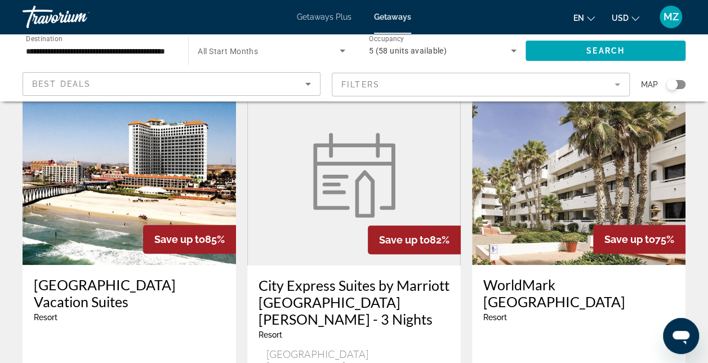
scroll to position [113, 0]
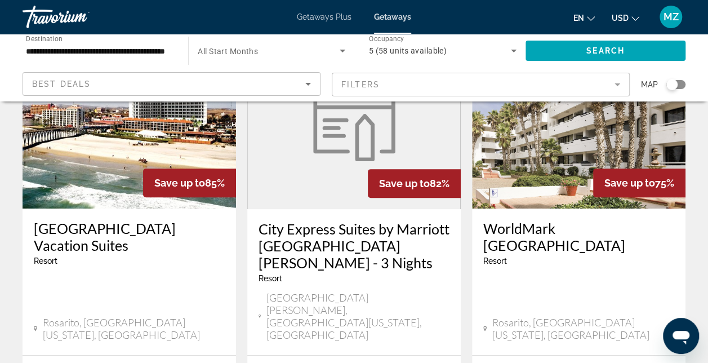
drag, startPoint x: 52, startPoint y: 177, endPoint x: 298, endPoint y: 156, distance: 246.7
click at [298, 156] on figure "Main content" at bounding box center [354, 119] width 212 height 180
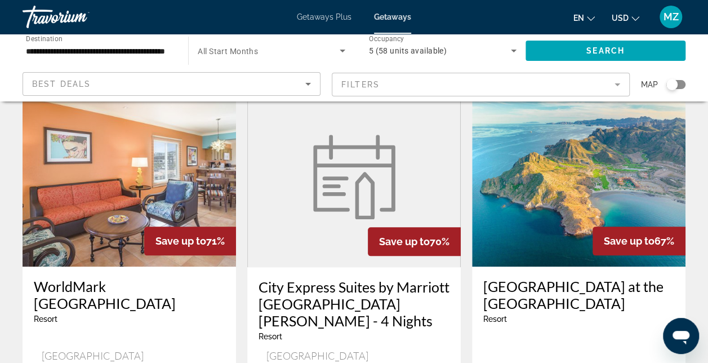
scroll to position [451, 0]
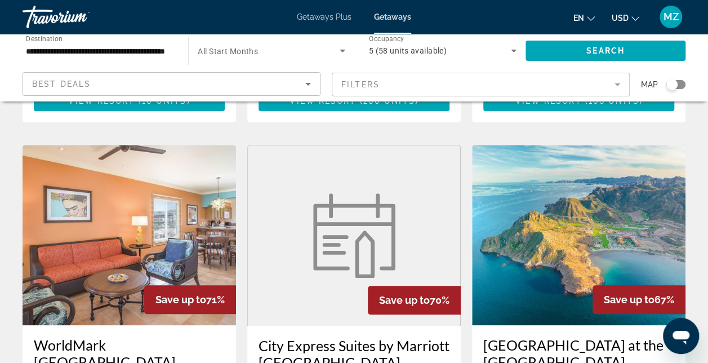
click at [115, 237] on img "Main content" at bounding box center [130, 235] width 214 height 180
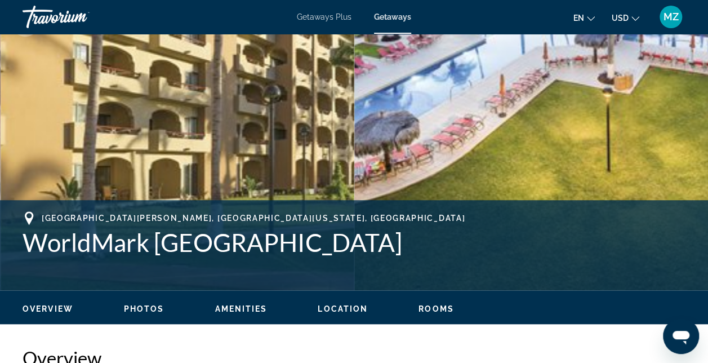
scroll to position [282, 0]
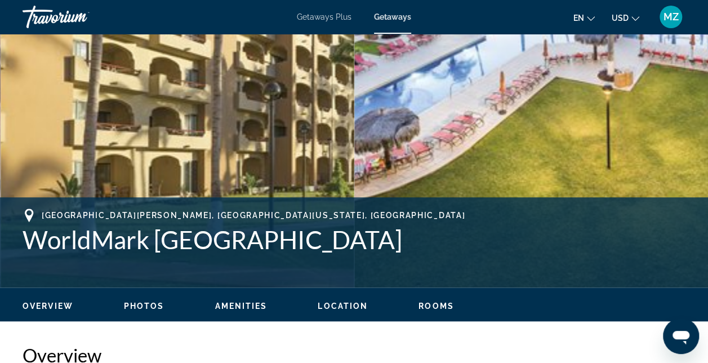
click at [149, 301] on button "Photos" at bounding box center [144, 306] width 41 height 10
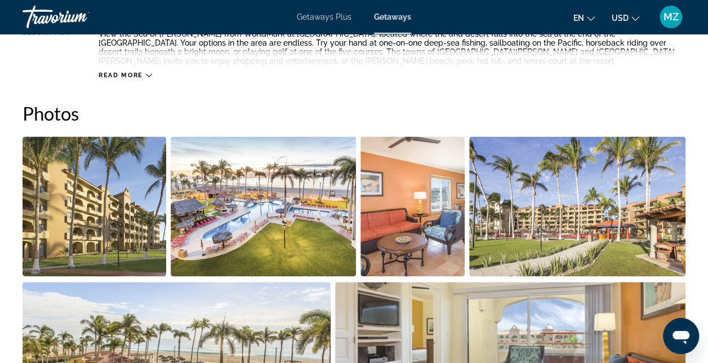
scroll to position [708, 0]
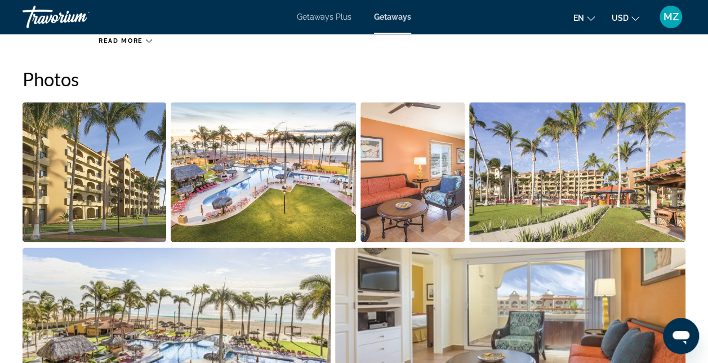
click at [683, 224] on img "Open full-screen image slider" at bounding box center [577, 172] width 217 height 140
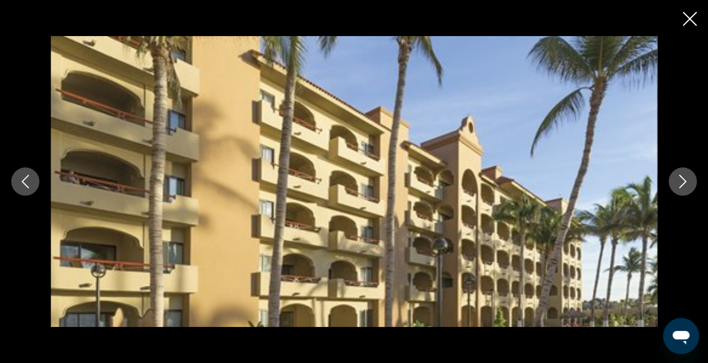
click at [684, 175] on icon "Next image" at bounding box center [683, 182] width 14 height 14
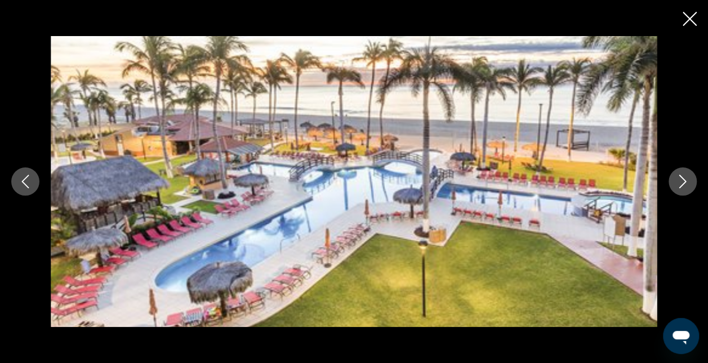
click at [684, 175] on icon "Next image" at bounding box center [683, 182] width 14 height 14
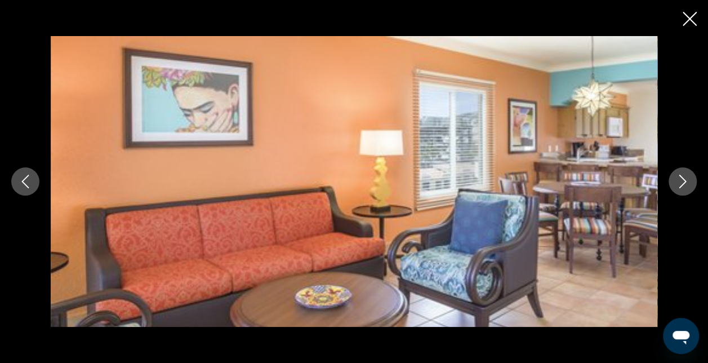
click at [684, 175] on icon "Next image" at bounding box center [683, 182] width 14 height 14
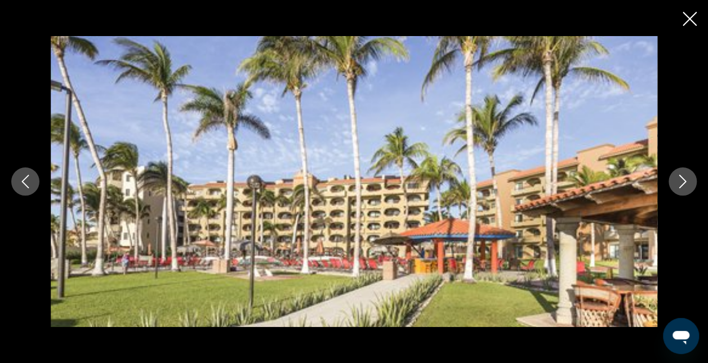
click at [684, 175] on icon "Next image" at bounding box center [683, 182] width 14 height 14
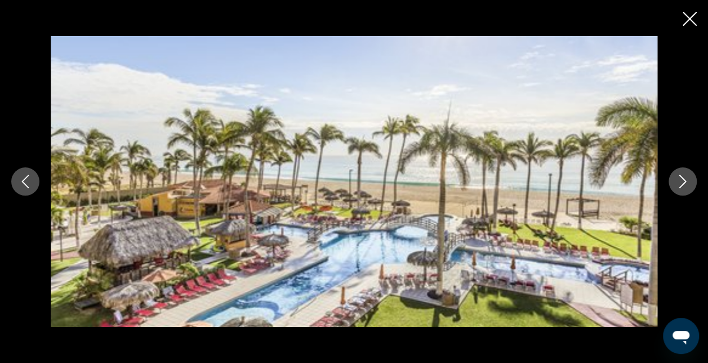
click at [684, 175] on icon "Next image" at bounding box center [683, 182] width 14 height 14
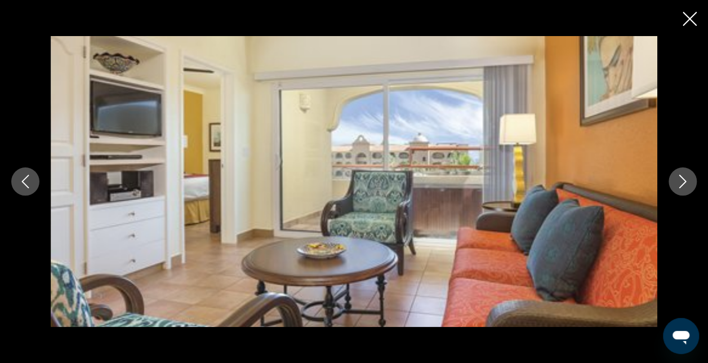
click at [684, 175] on icon "Next image" at bounding box center [683, 182] width 14 height 14
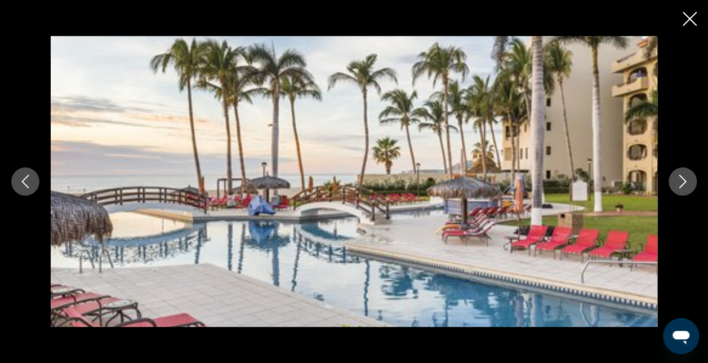
click at [684, 175] on icon "Next image" at bounding box center [683, 182] width 14 height 14
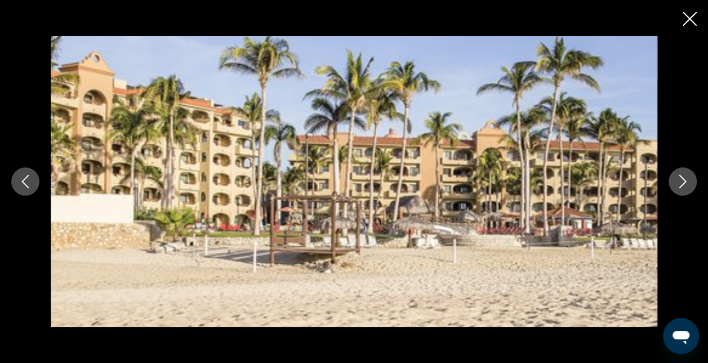
click at [684, 175] on icon "Next image" at bounding box center [683, 182] width 14 height 14
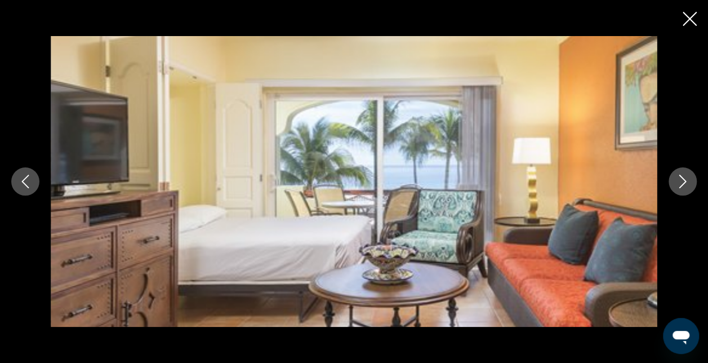
click at [684, 175] on icon "Next image" at bounding box center [683, 182] width 14 height 14
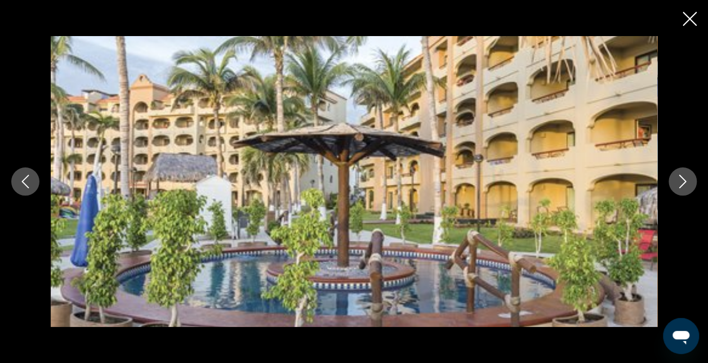
click at [684, 175] on icon "Next image" at bounding box center [683, 182] width 14 height 14
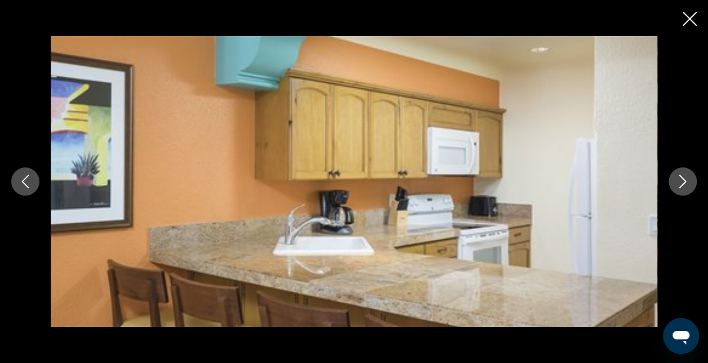
click at [684, 175] on icon "Next image" at bounding box center [683, 182] width 14 height 14
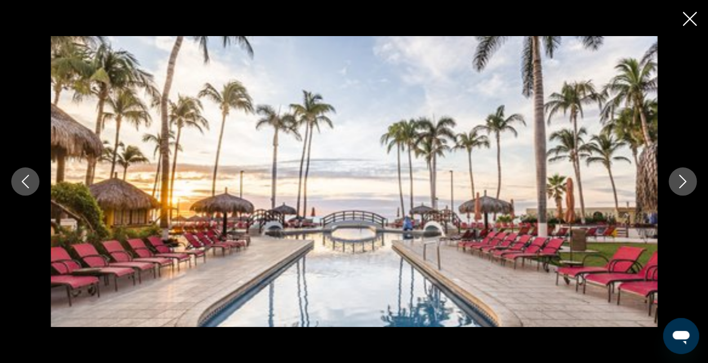
click at [684, 175] on icon "Next image" at bounding box center [683, 182] width 14 height 14
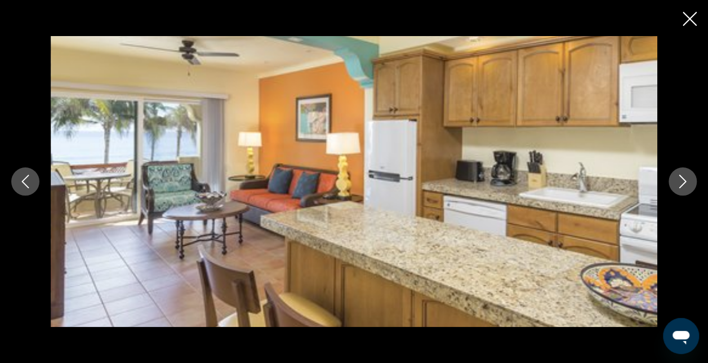
click at [684, 175] on icon "Next image" at bounding box center [683, 182] width 14 height 14
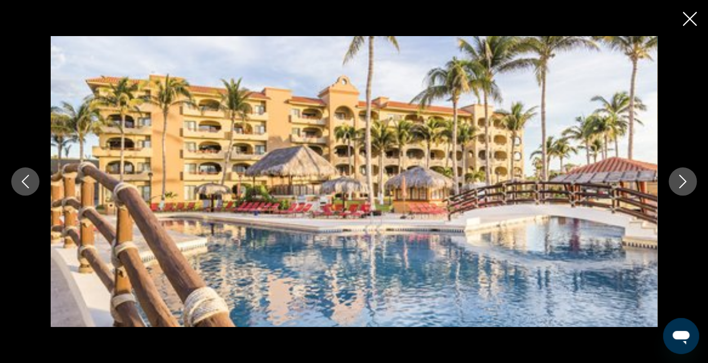
click at [684, 175] on icon "Next image" at bounding box center [683, 182] width 14 height 14
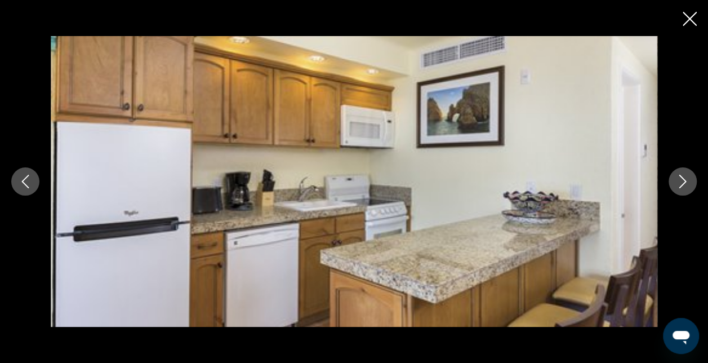
click at [684, 175] on icon "Next image" at bounding box center [683, 182] width 14 height 14
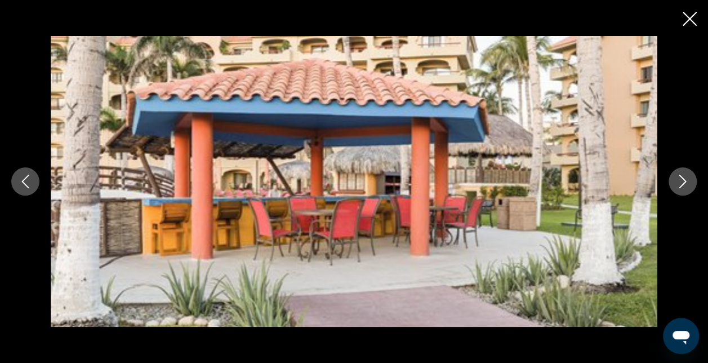
click at [684, 175] on icon "Next image" at bounding box center [683, 182] width 14 height 14
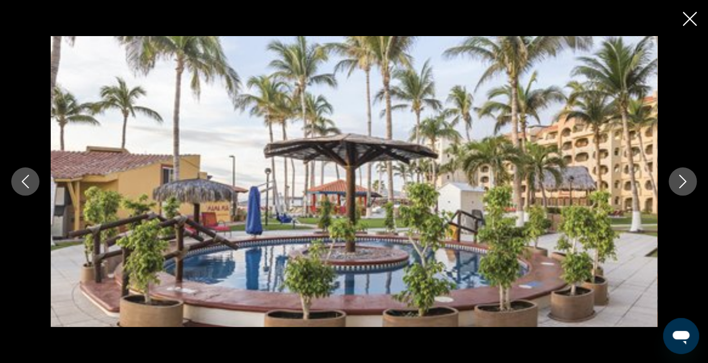
click at [684, 175] on icon "Next image" at bounding box center [683, 182] width 14 height 14
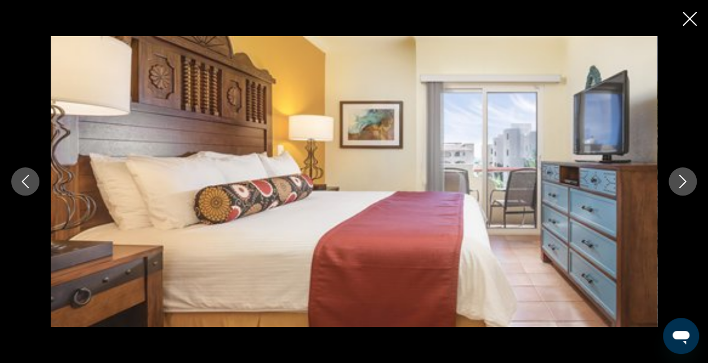
click at [684, 175] on icon "Next image" at bounding box center [683, 182] width 14 height 14
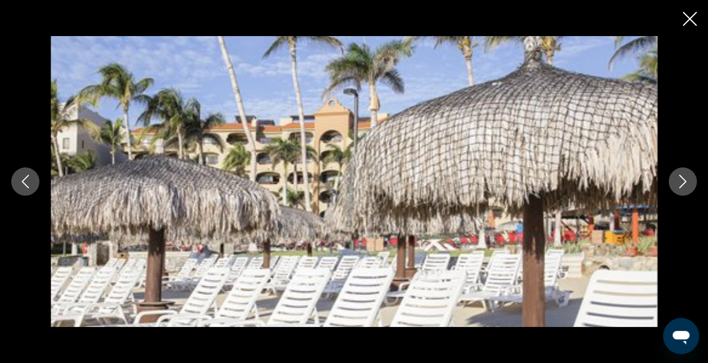
click at [684, 175] on icon "Next image" at bounding box center [683, 182] width 14 height 14
